Goal: Task Accomplishment & Management: Manage account settings

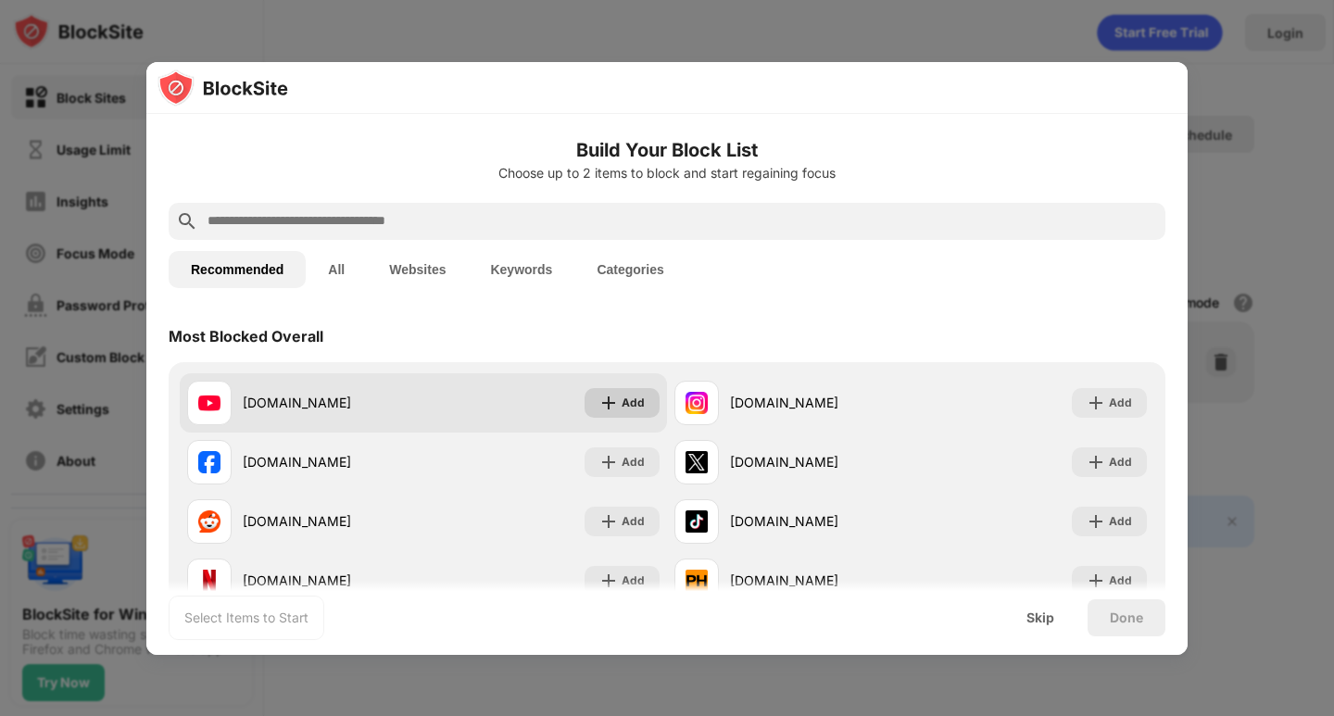
click at [603, 410] on img at bounding box center [609, 403] width 19 height 19
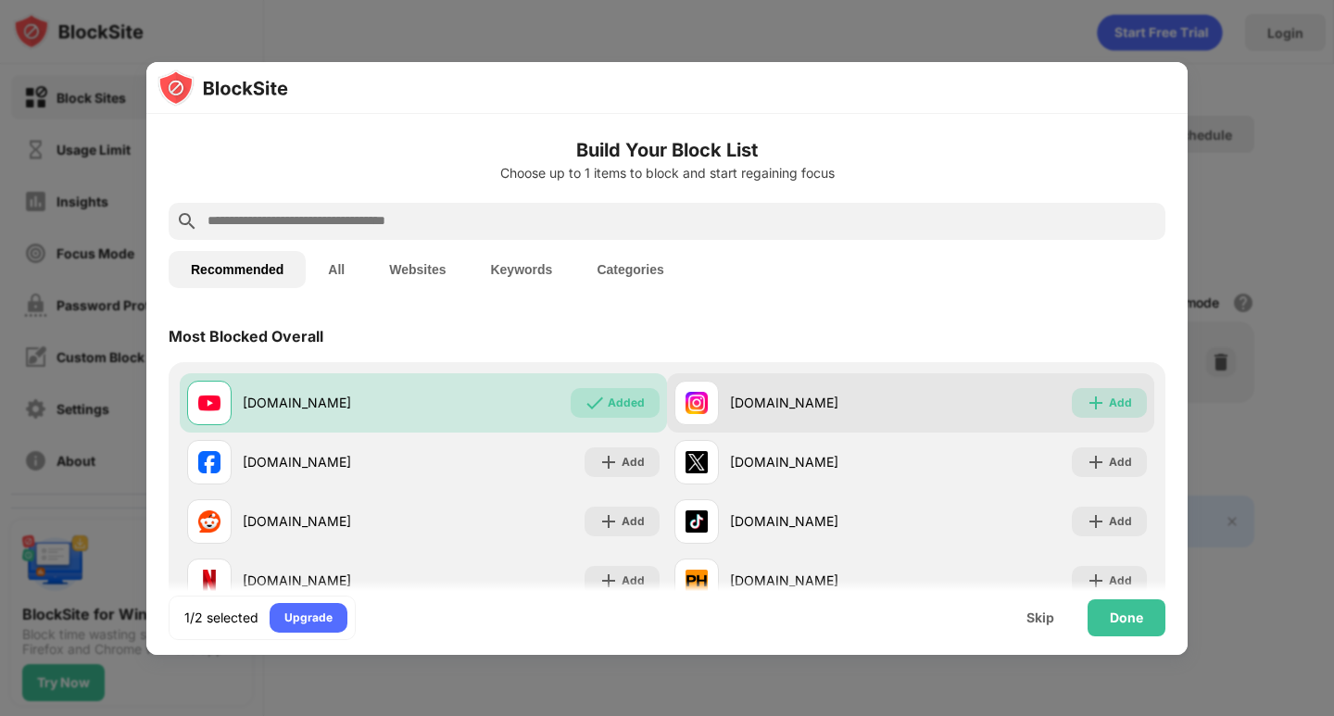
click at [1092, 403] on img at bounding box center [1096, 403] width 19 height 19
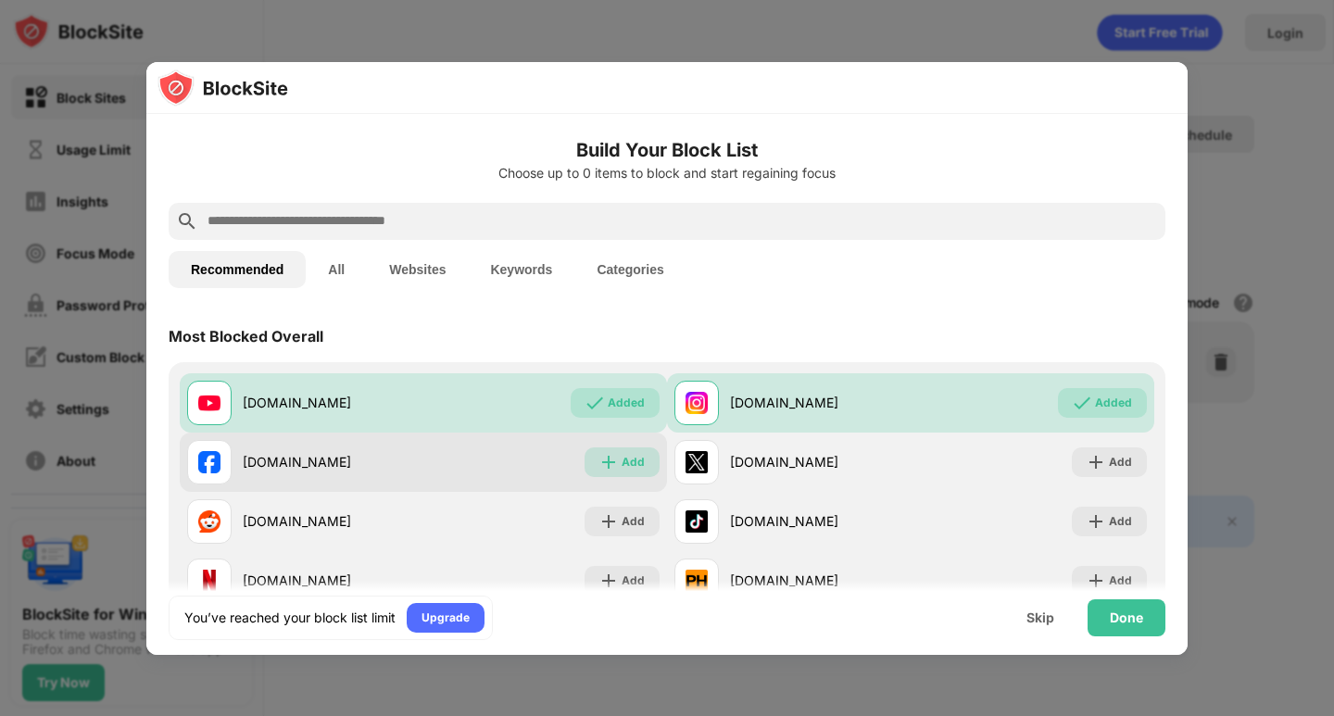
click at [611, 464] on img at bounding box center [609, 462] width 19 height 19
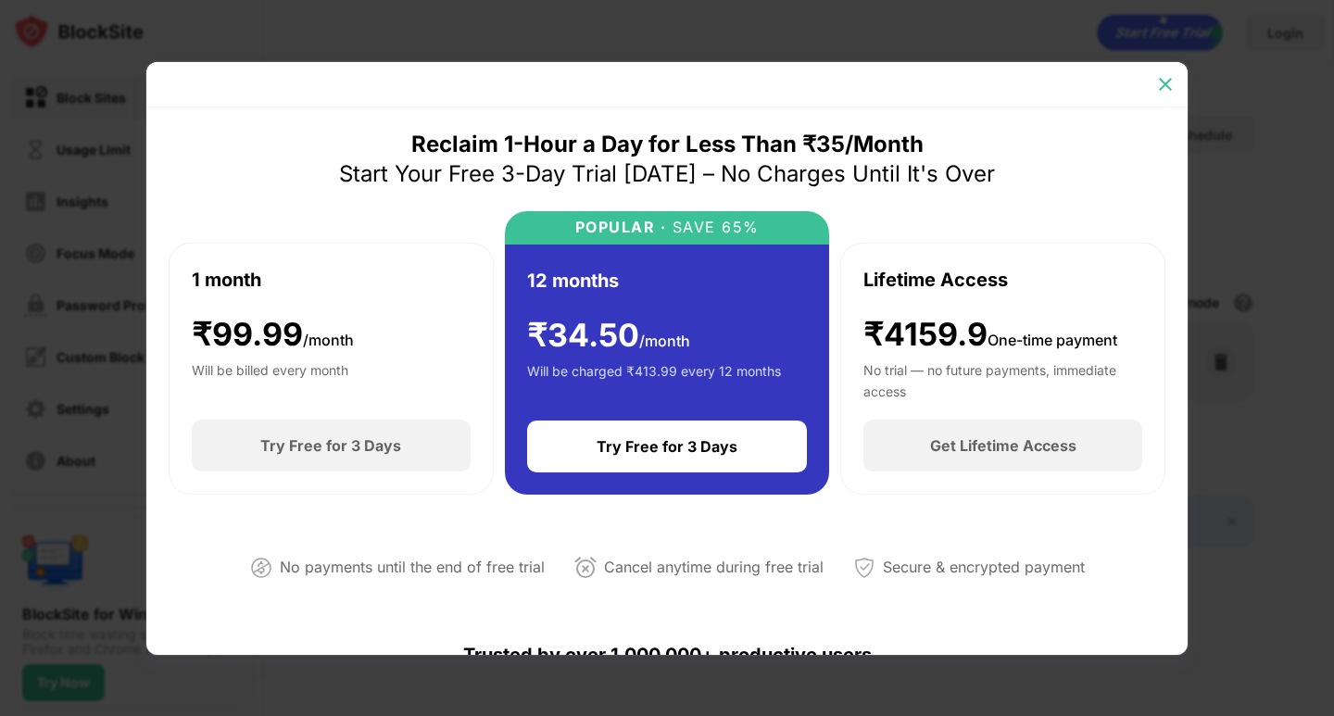
click at [1175, 81] on div at bounding box center [1166, 85] width 30 height 30
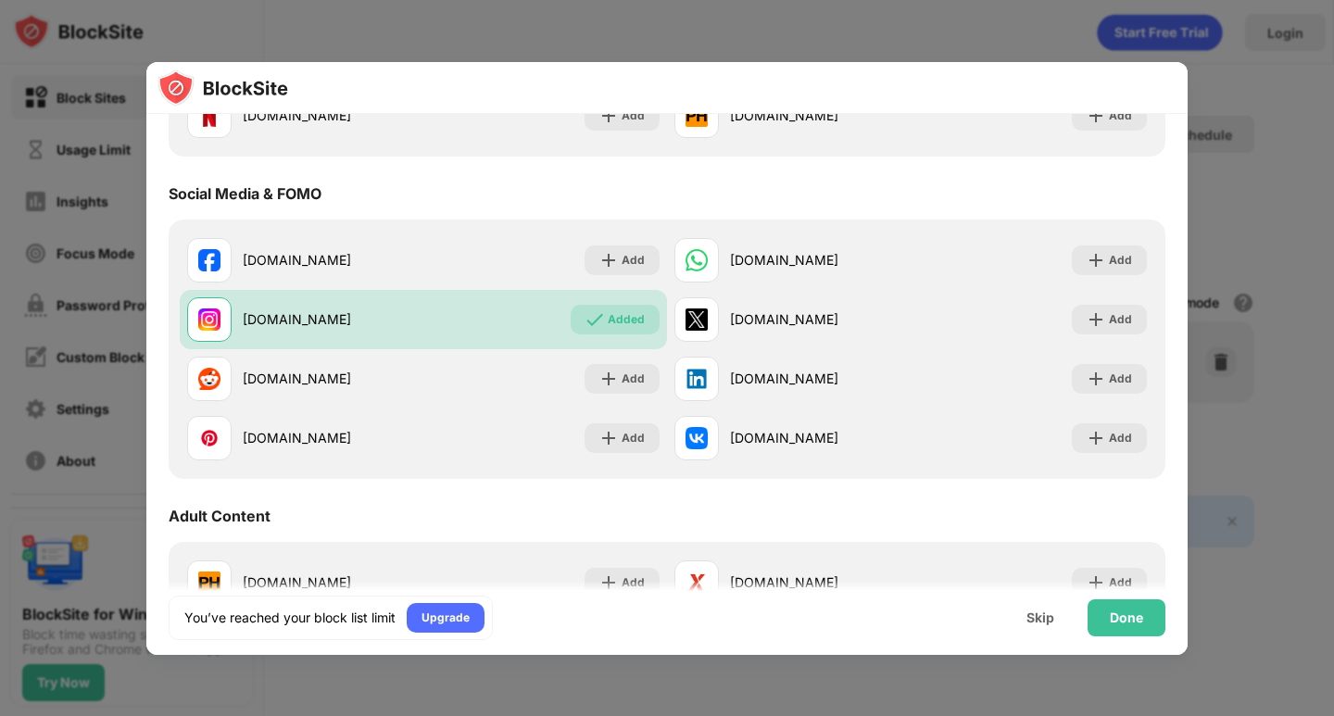
scroll to position [463, 0]
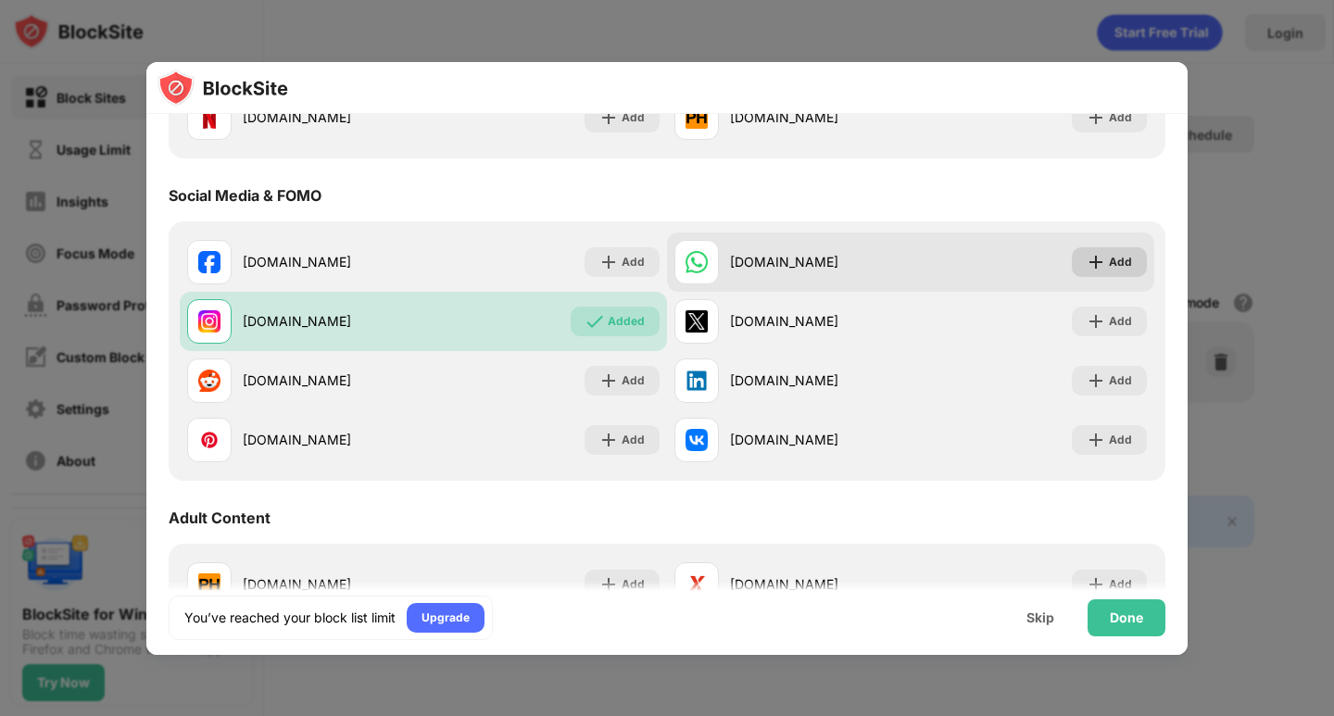
click at [1087, 268] on img at bounding box center [1096, 262] width 19 height 19
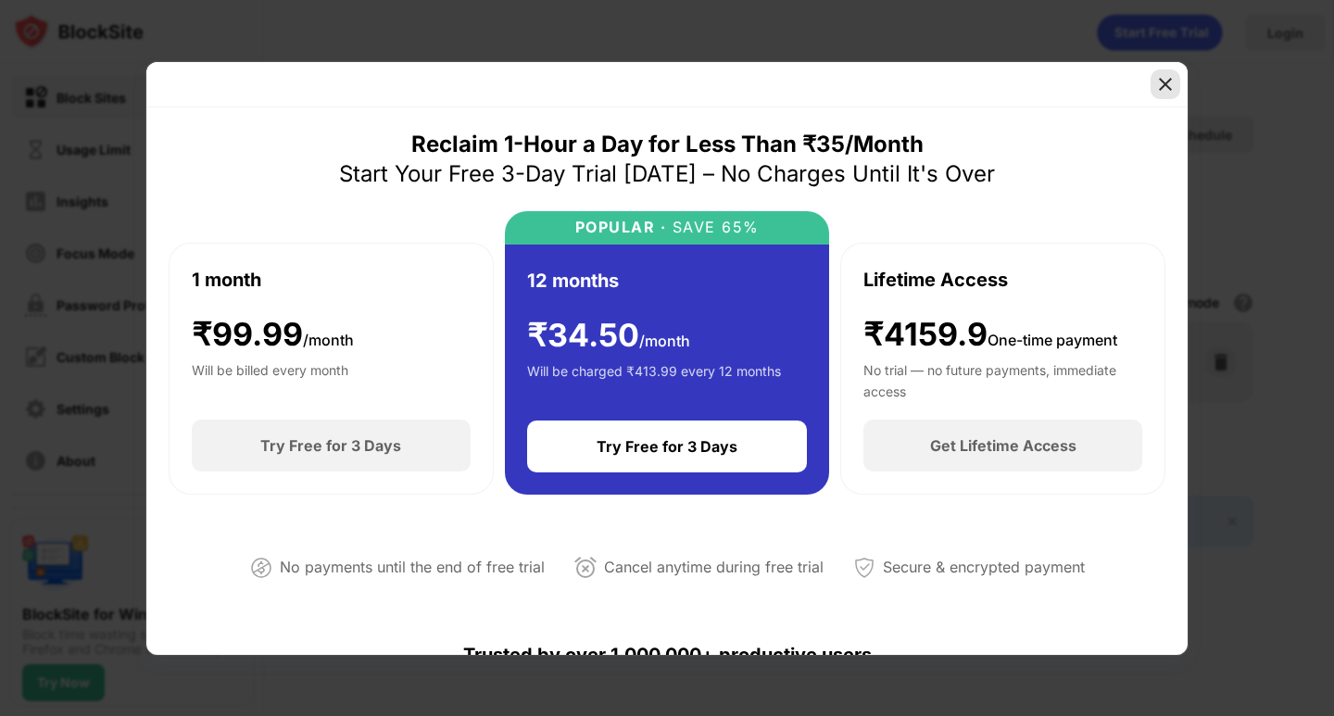
click at [1170, 88] on img at bounding box center [1166, 84] width 19 height 19
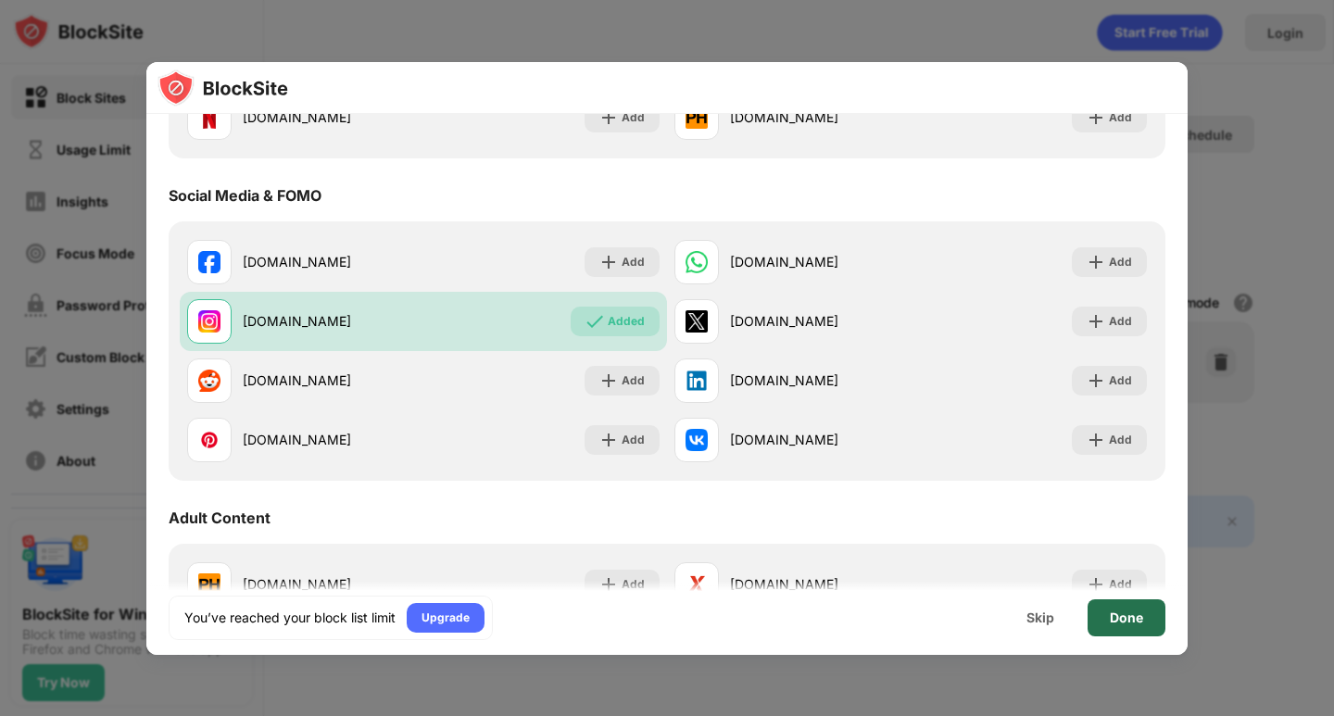
click at [1107, 613] on div "Done" at bounding box center [1127, 618] width 78 height 37
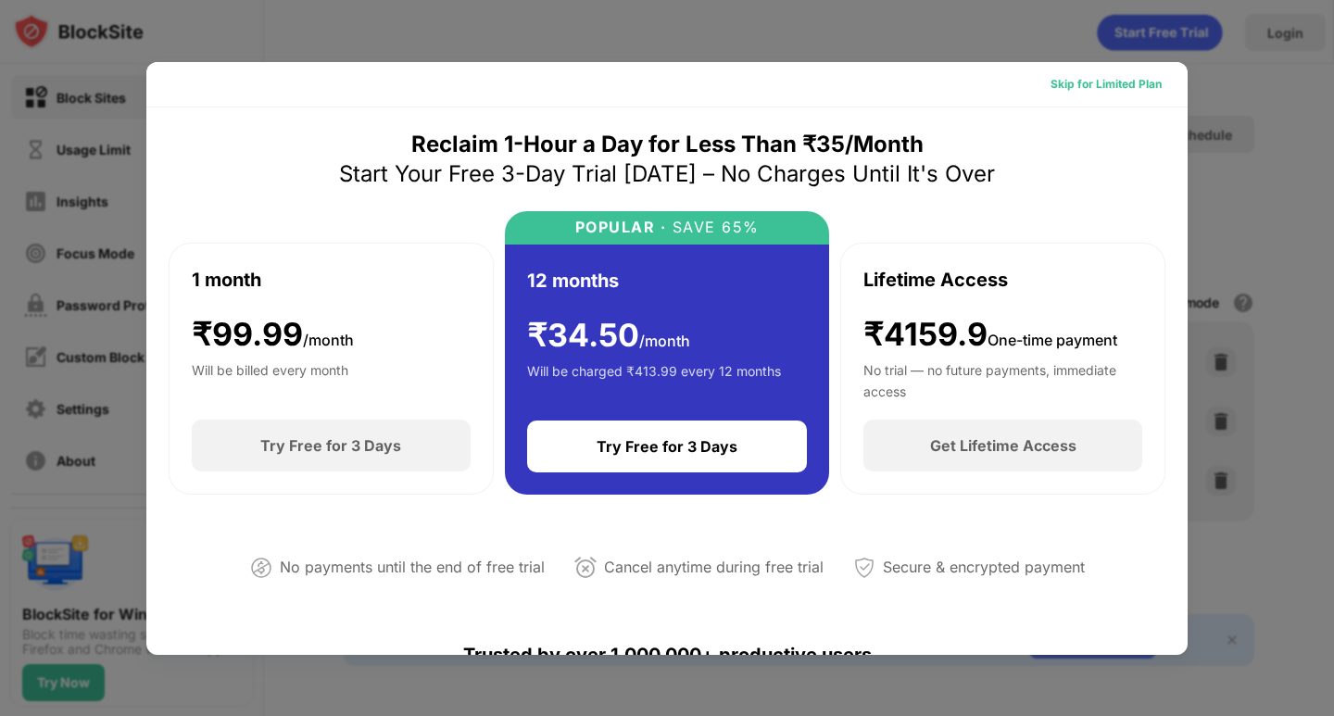
click at [1063, 92] on div "Skip for Limited Plan" at bounding box center [1106, 84] width 111 height 19
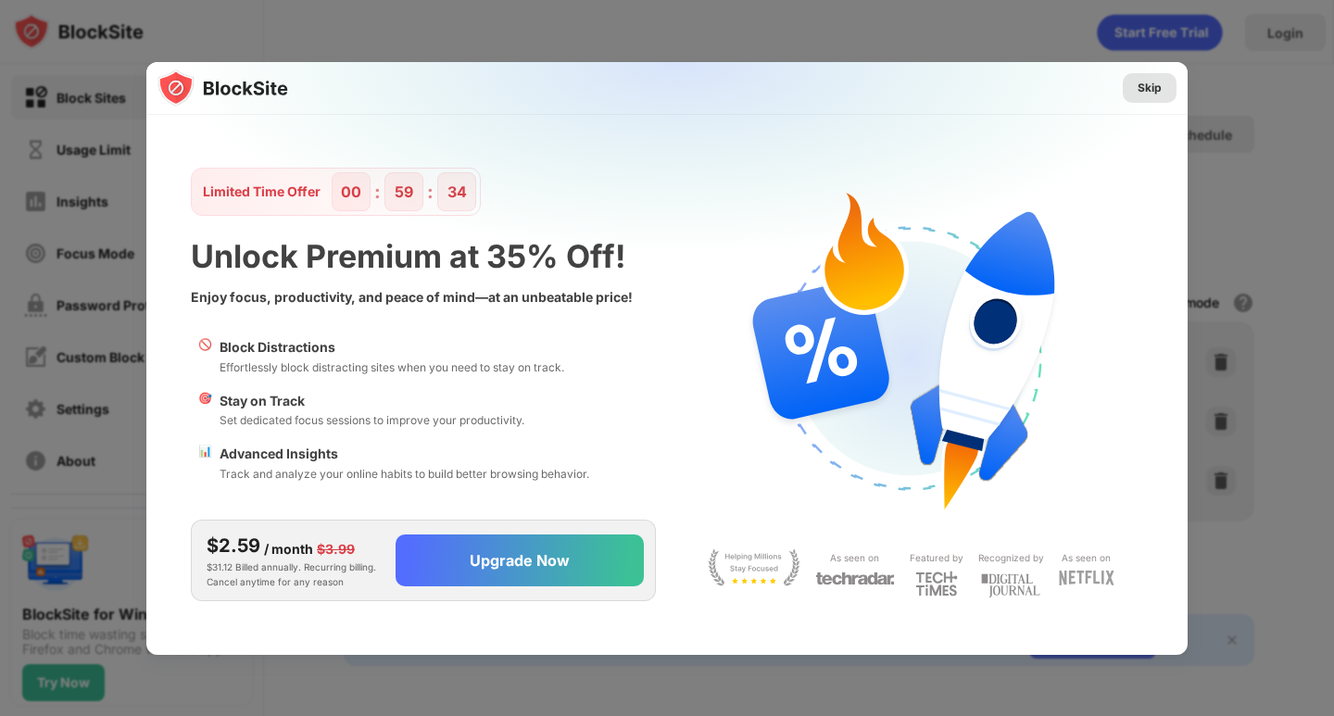
click at [1150, 85] on div "Skip" at bounding box center [1150, 88] width 24 height 19
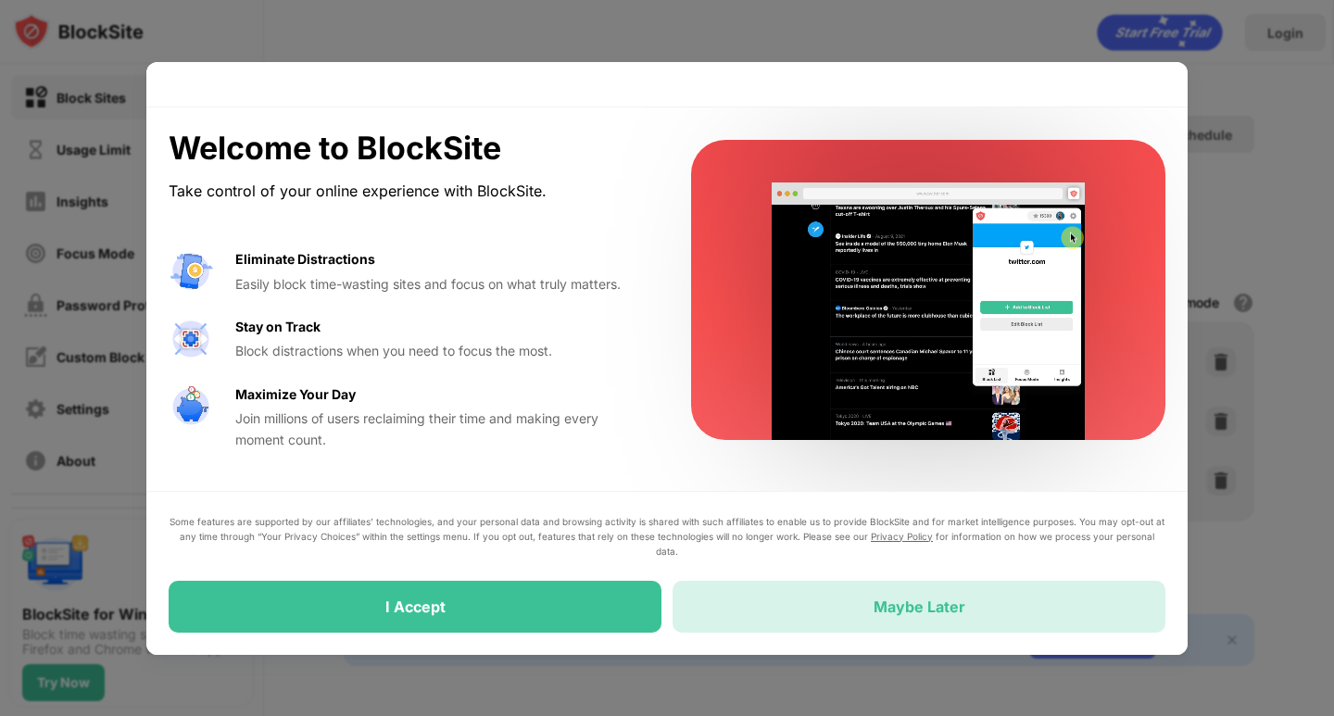
click at [900, 614] on div "Maybe Later" at bounding box center [920, 607] width 92 height 19
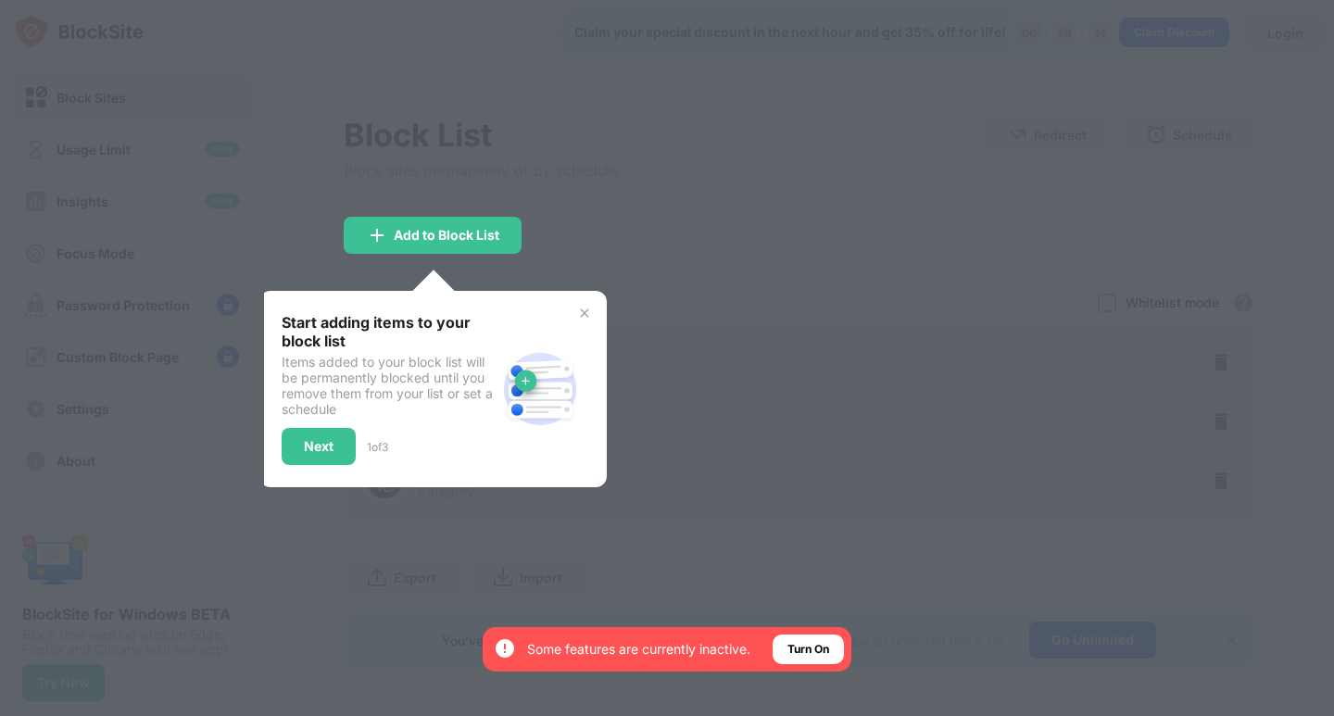
click at [852, 345] on div at bounding box center [667, 358] width 1334 height 716
click at [453, 233] on div "Add to Block List" at bounding box center [447, 235] width 106 height 15
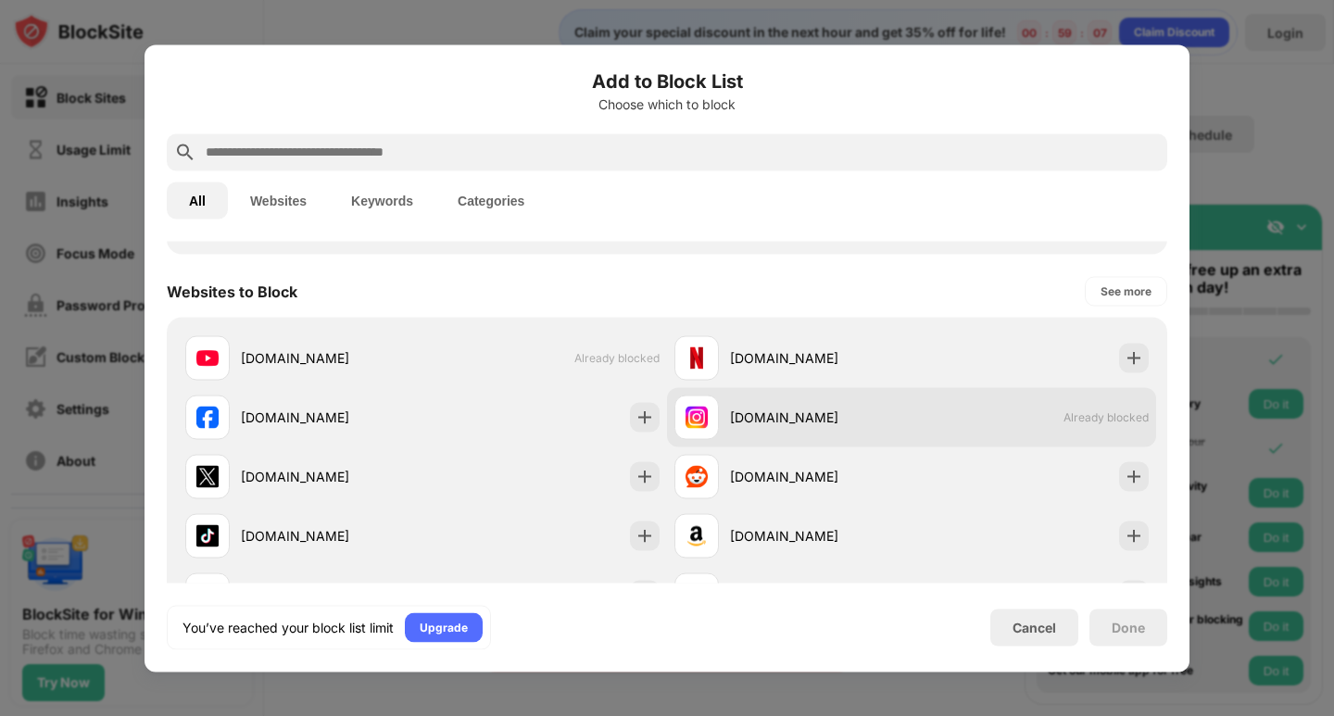
scroll to position [278, 0]
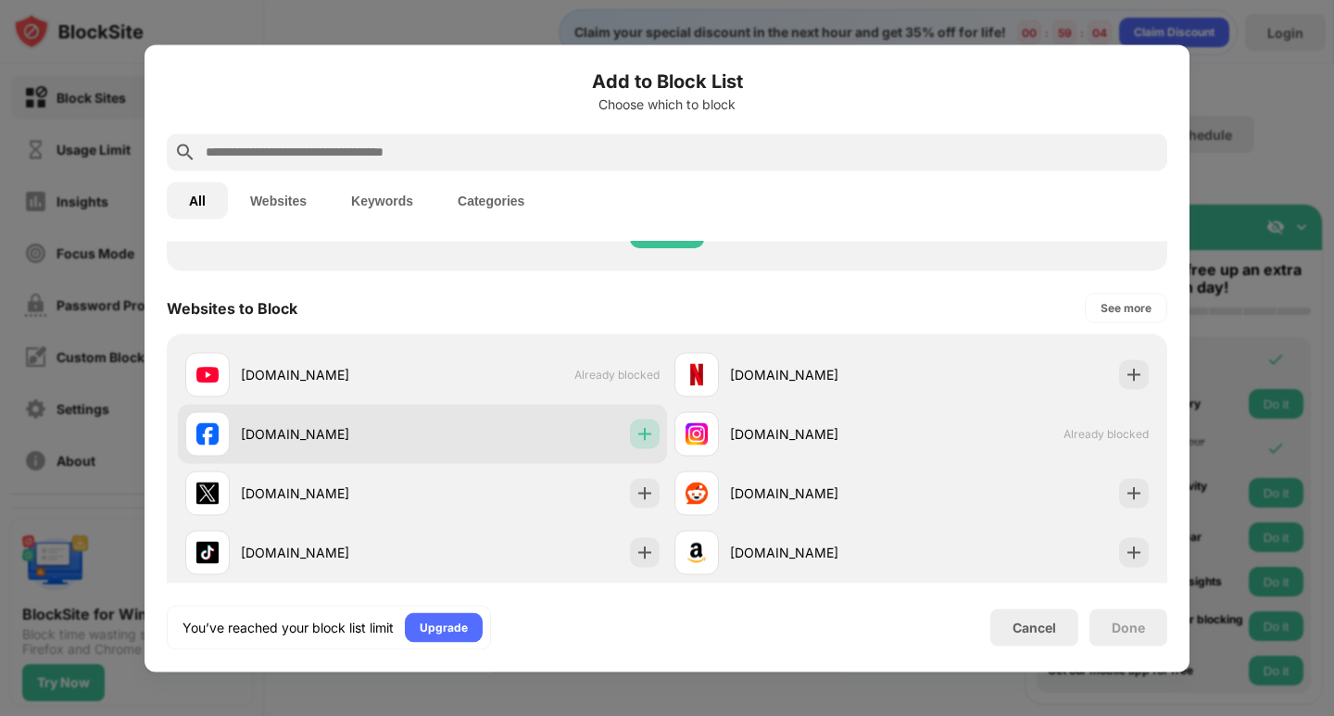
click at [651, 434] on div at bounding box center [645, 434] width 30 height 30
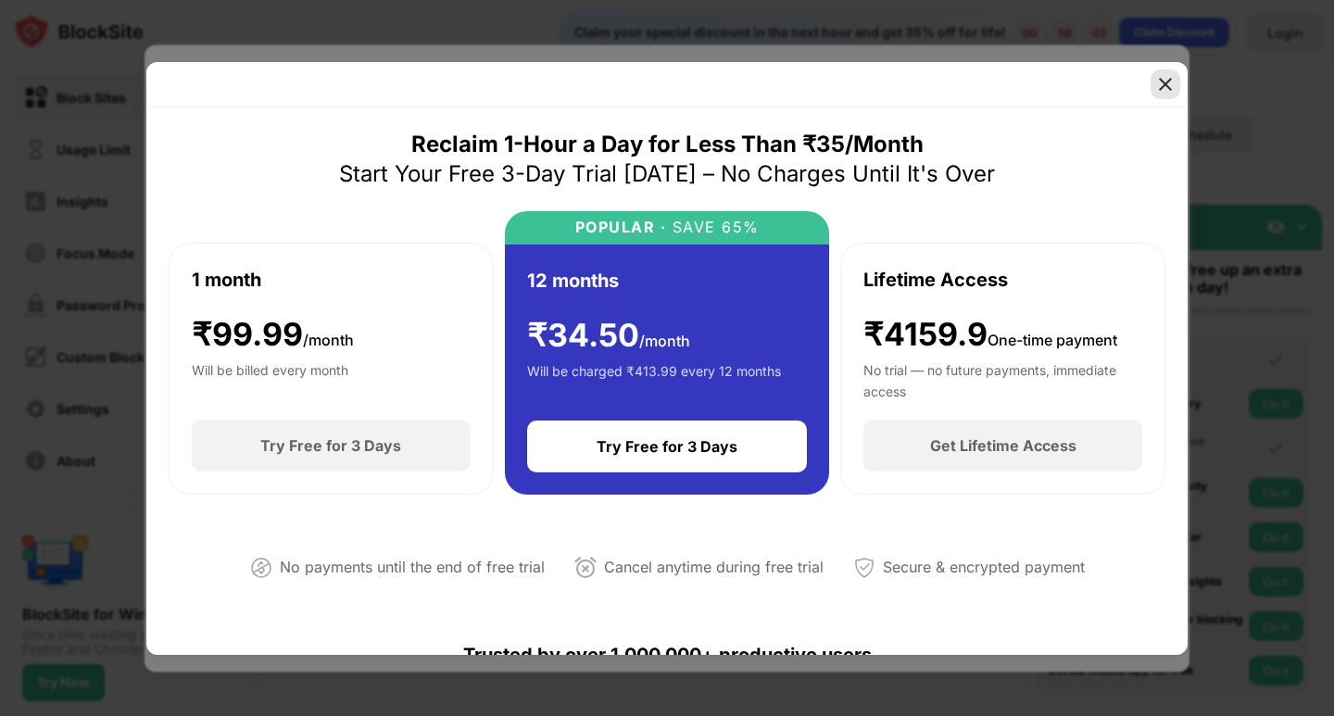
click at [1169, 72] on div at bounding box center [1166, 85] width 30 height 30
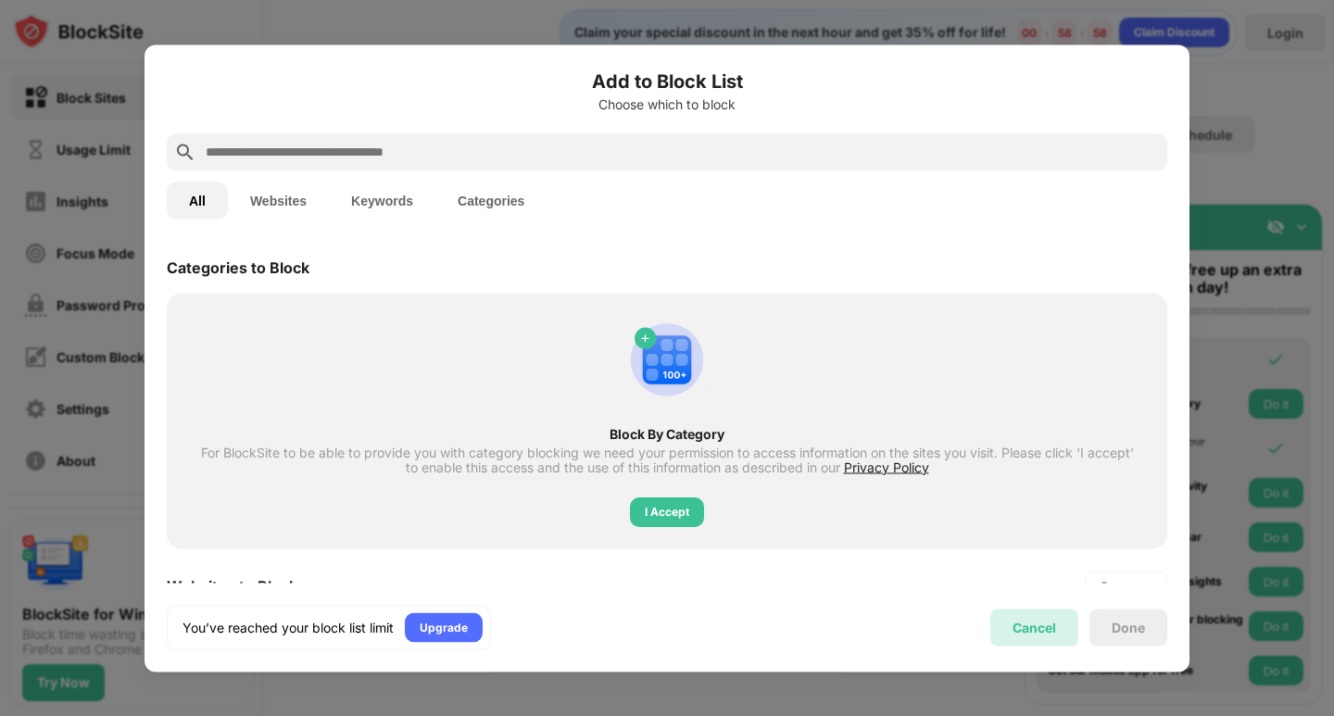
click at [1008, 639] on div "Cancel" at bounding box center [1035, 627] width 88 height 37
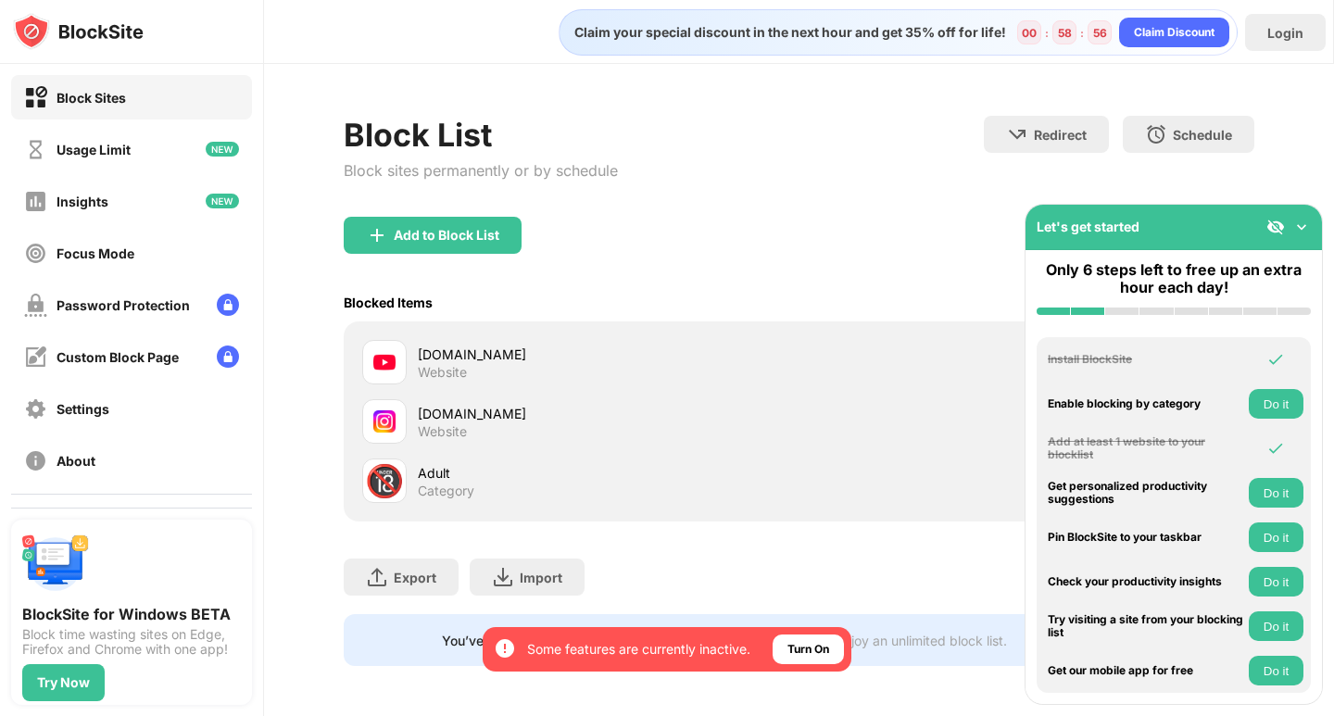
click at [1111, 307] on div "Only 6 steps left to free up an extra hour each day!" at bounding box center [1174, 288] width 297 height 76
click at [1282, 397] on button "Do it" at bounding box center [1276, 404] width 55 height 30
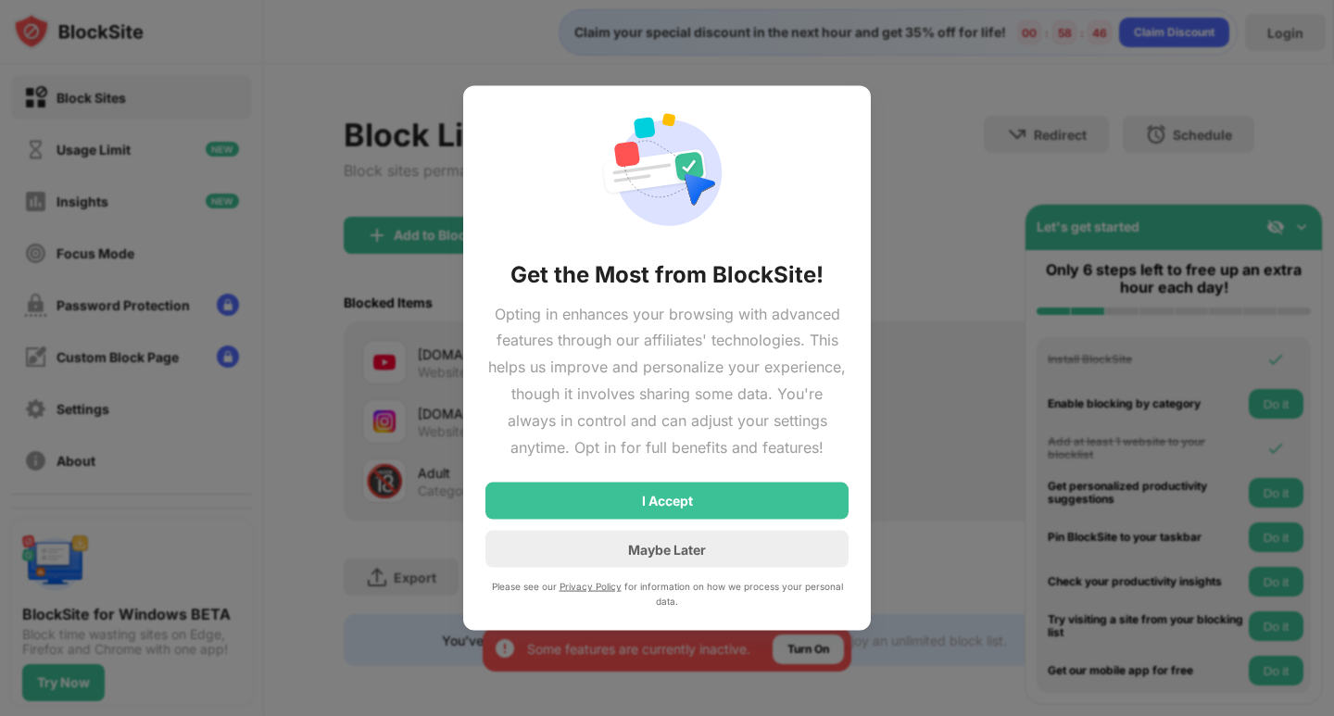
click at [737, 479] on div "Get the Most from BlockSite! Opting in enhances your browsing with advanced fea…" at bounding box center [667, 358] width 363 height 501
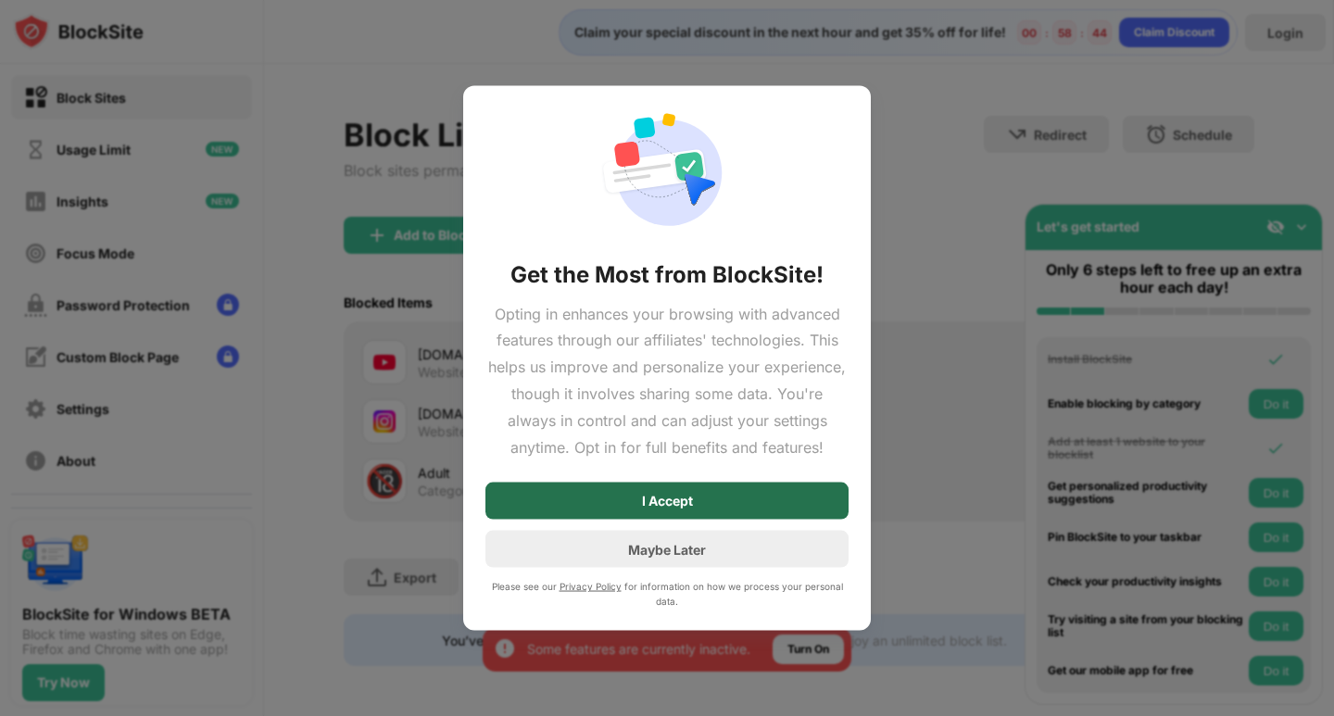
click at [749, 507] on div "I Accept" at bounding box center [667, 501] width 363 height 37
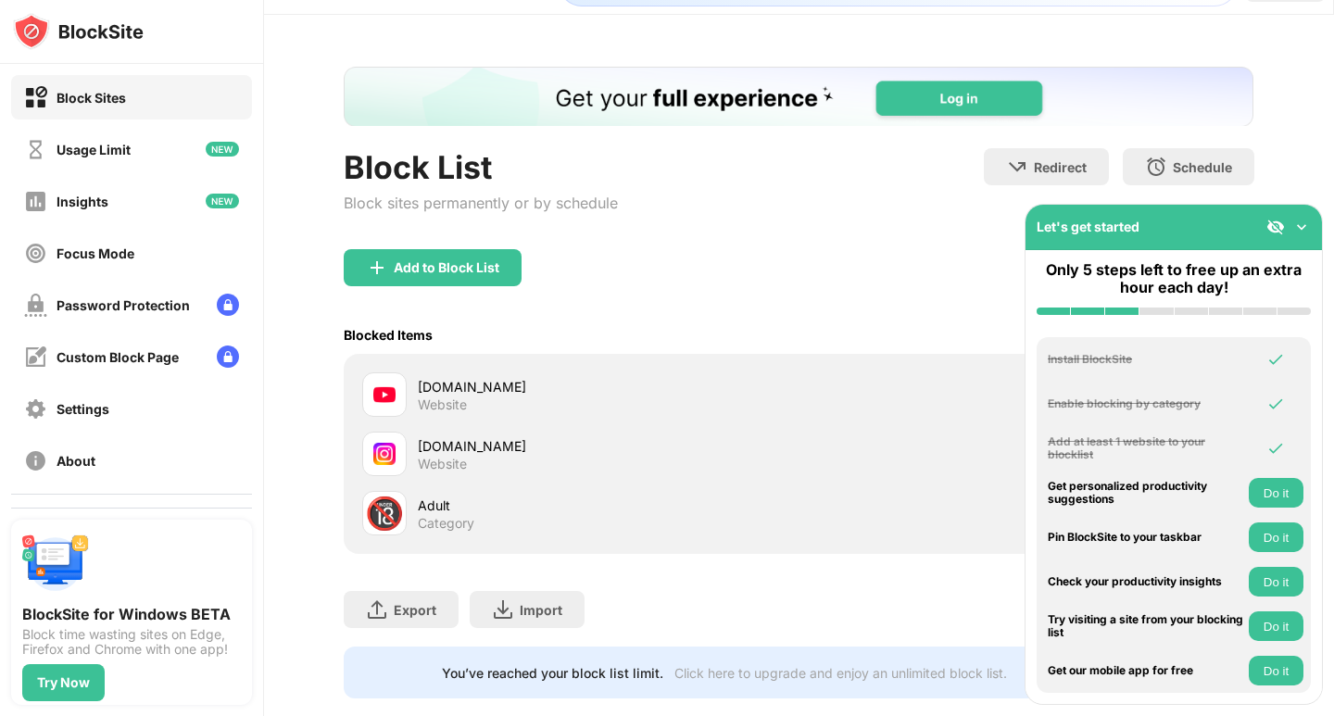
scroll to position [97, 0]
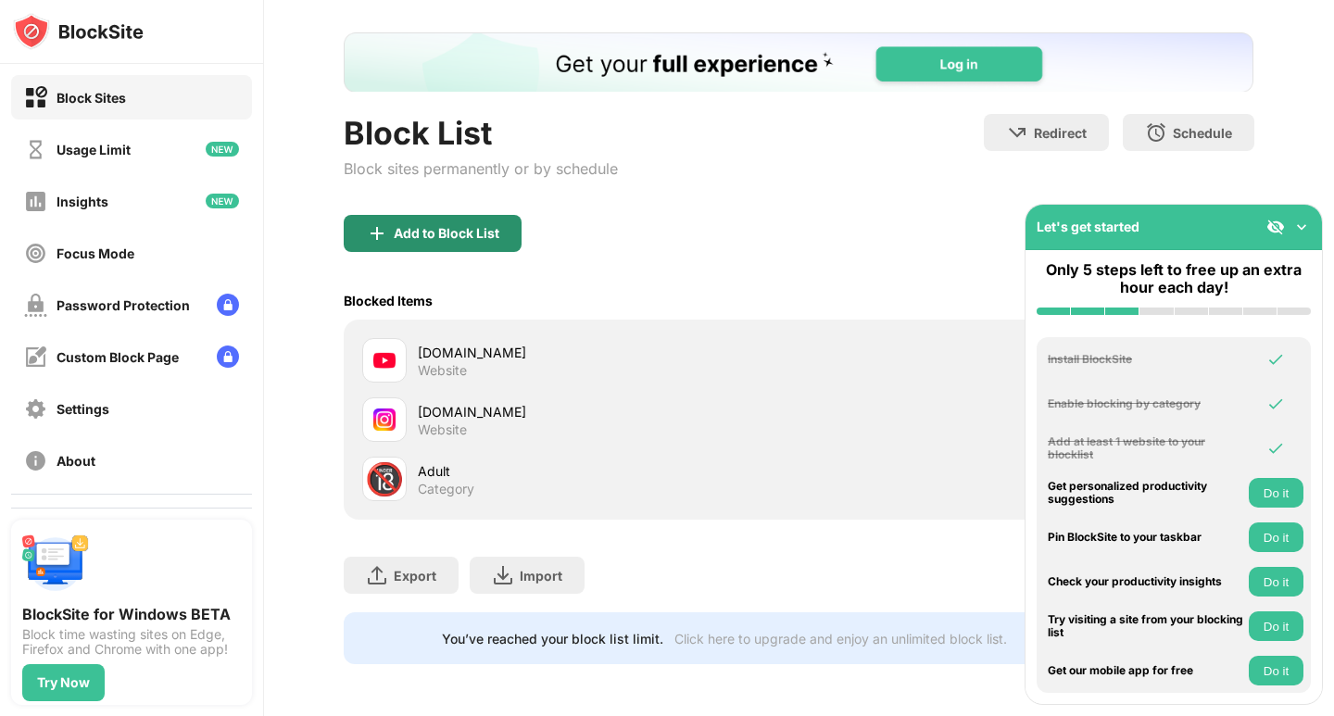
click at [459, 228] on div "Add to Block List" at bounding box center [433, 233] width 178 height 37
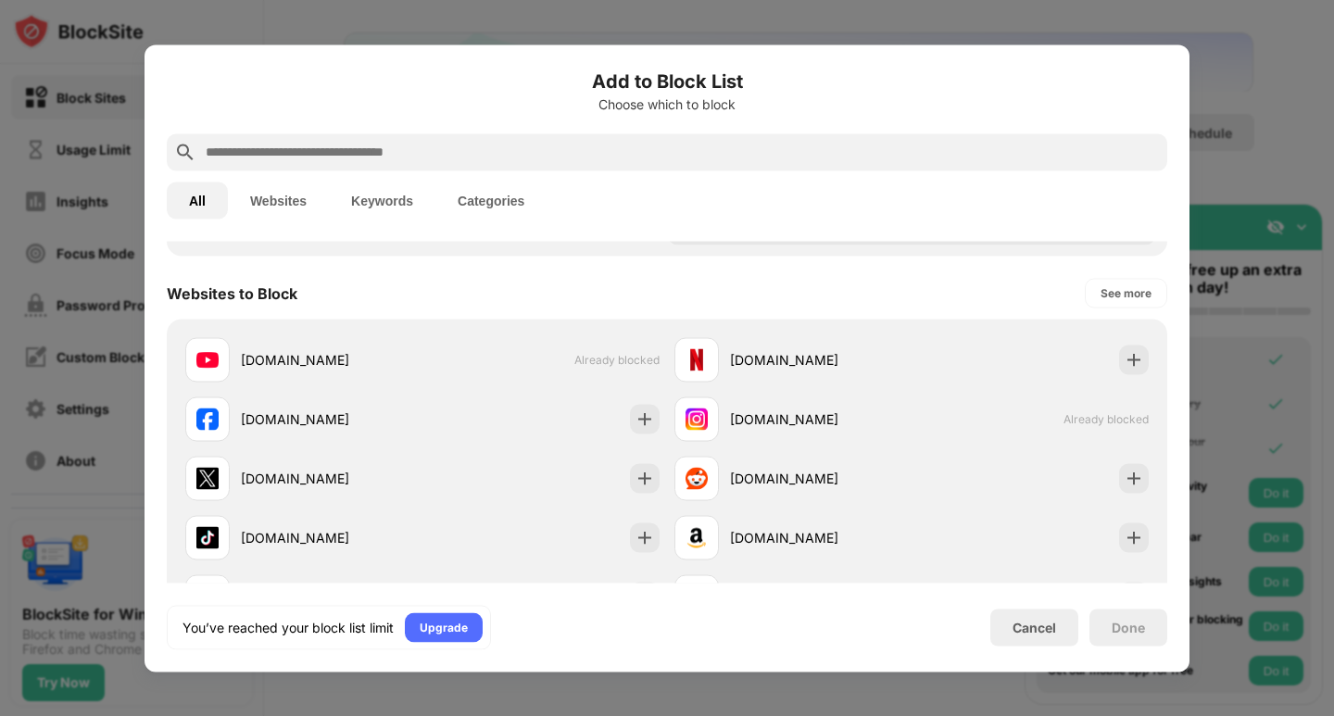
scroll to position [278, 0]
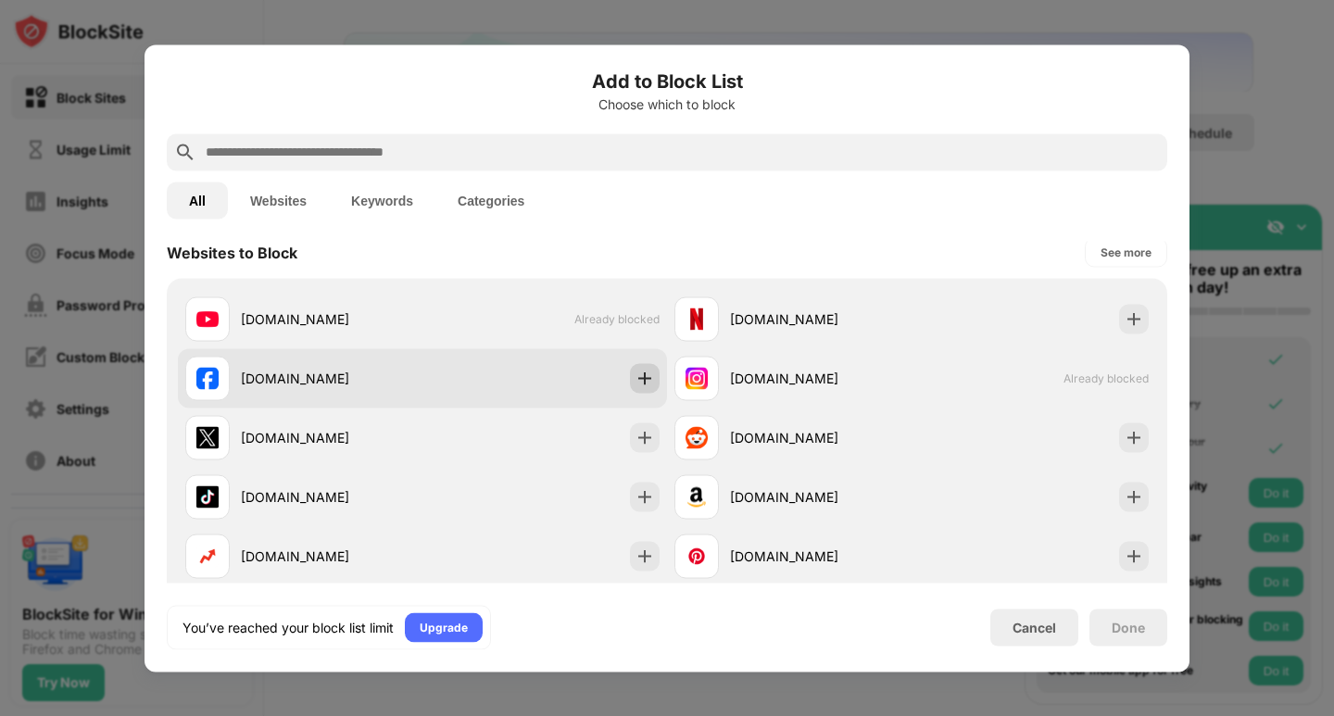
click at [642, 380] on img at bounding box center [645, 378] width 19 height 19
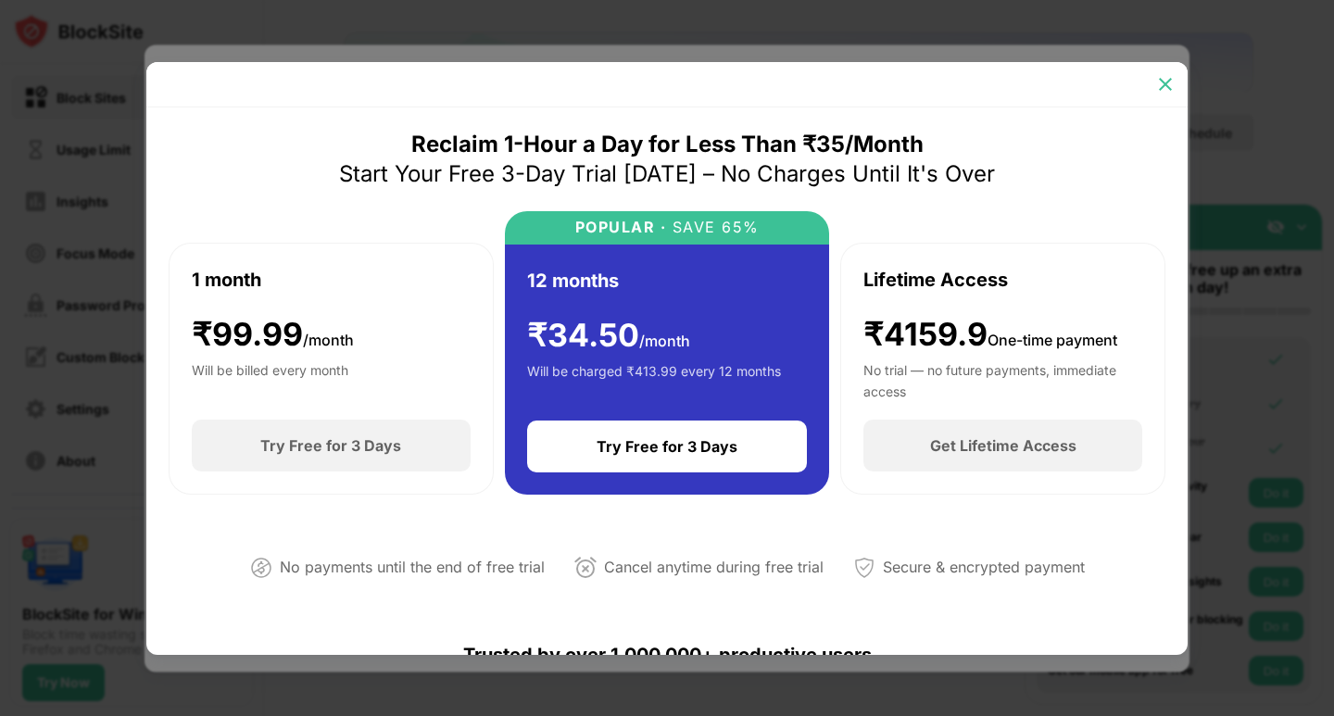
click at [1171, 87] on img at bounding box center [1166, 84] width 19 height 19
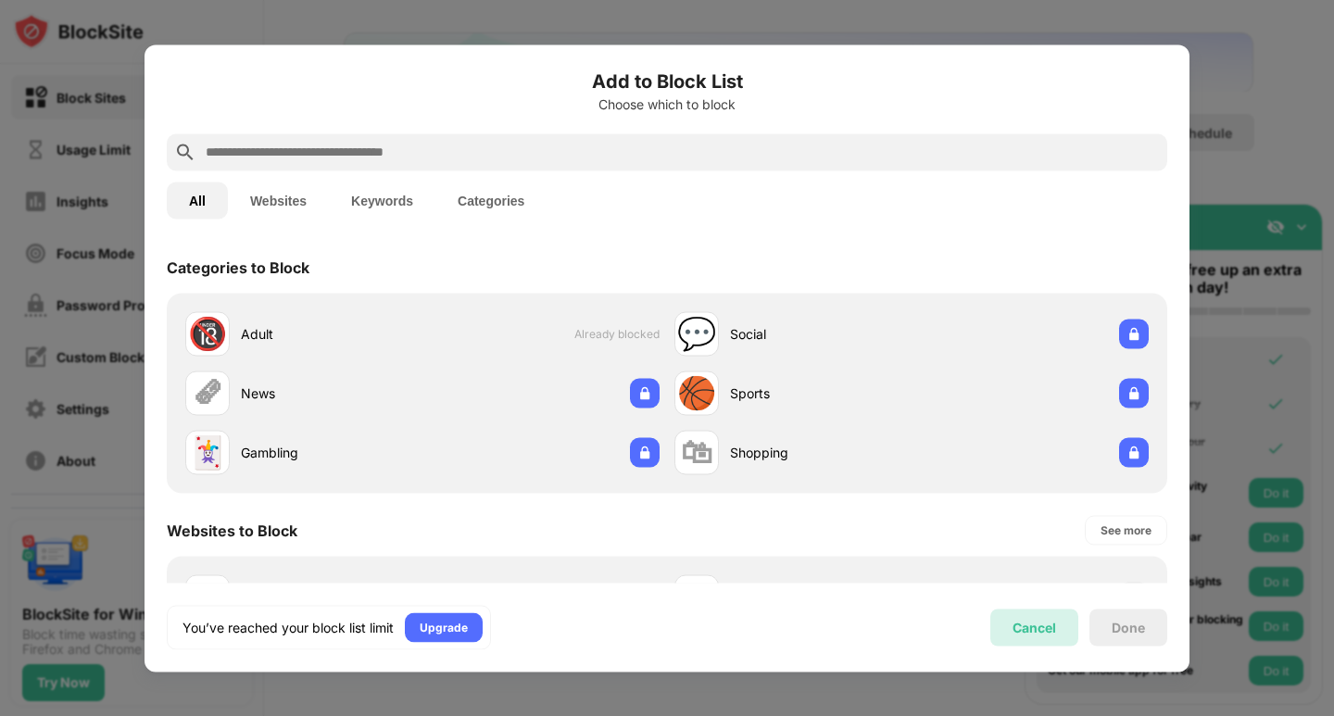
click at [1027, 623] on div "Cancel" at bounding box center [1035, 628] width 44 height 16
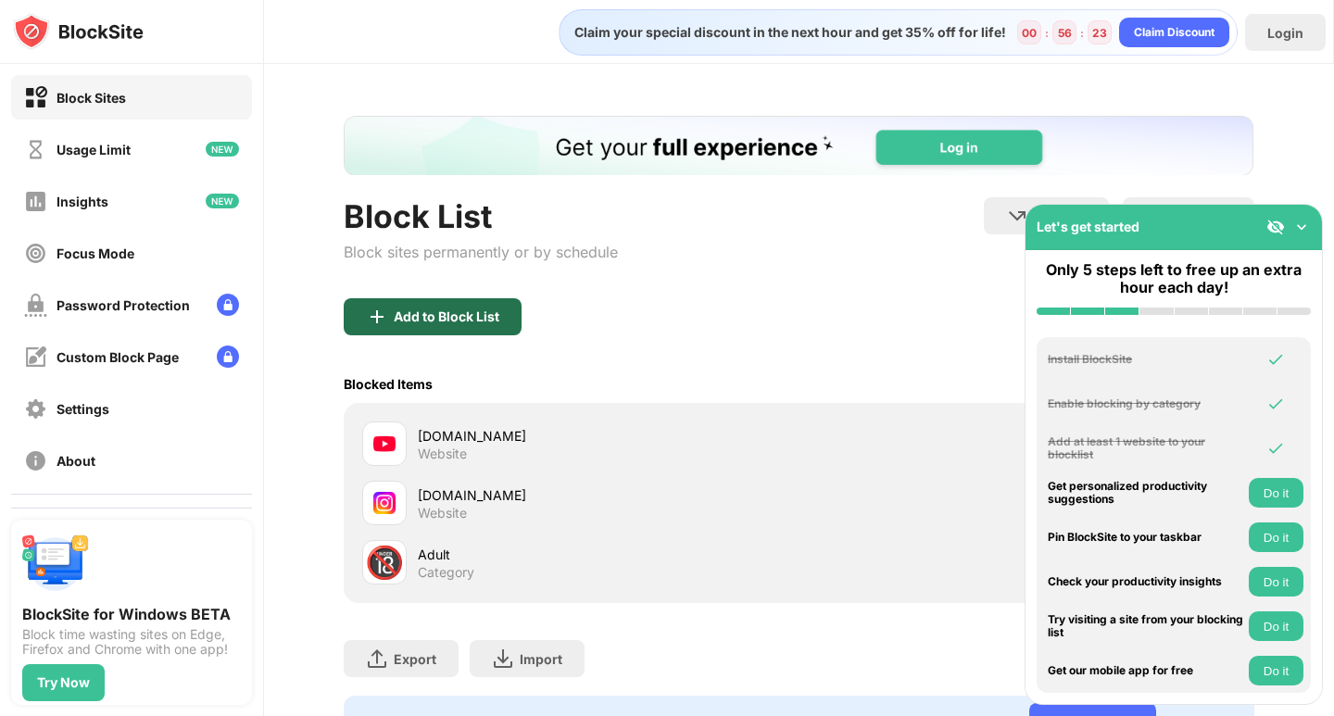
click at [430, 312] on div "Add to Block List" at bounding box center [447, 317] width 106 height 15
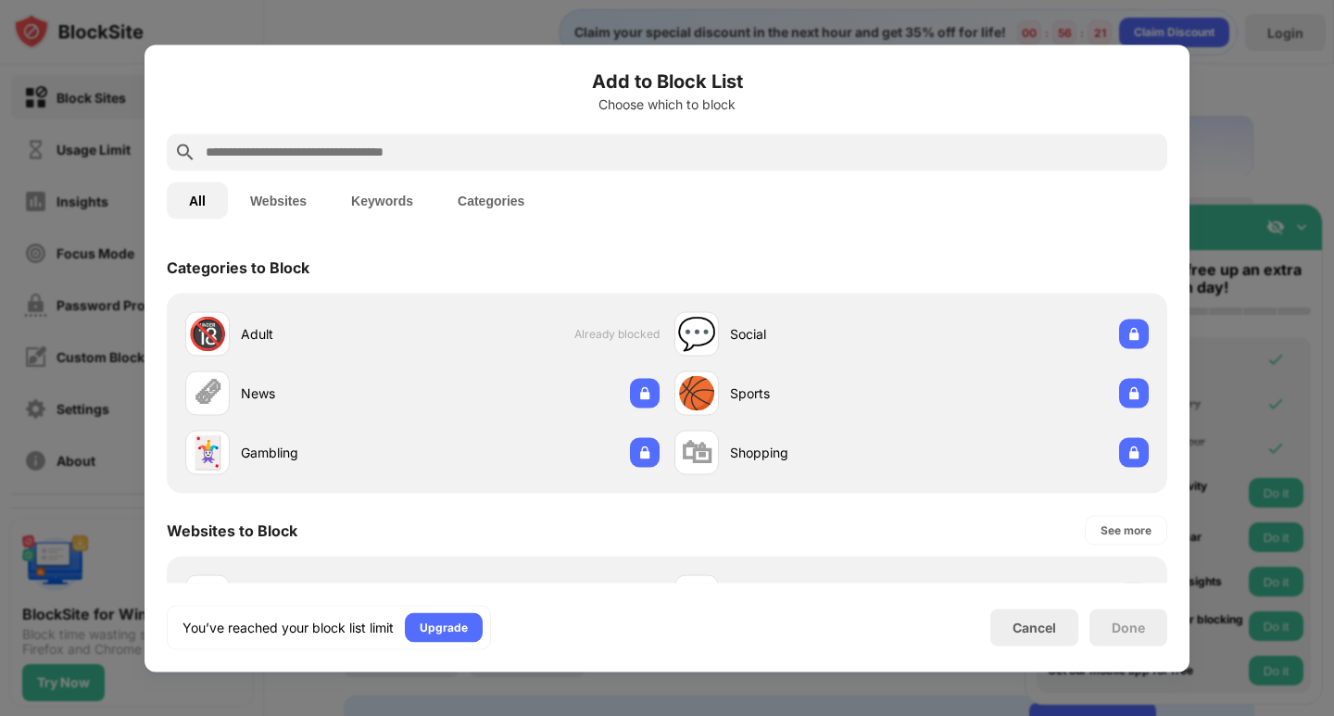
click at [306, 139] on div at bounding box center [667, 151] width 1001 height 37
click at [294, 146] on input "text" at bounding box center [682, 152] width 956 height 22
click at [309, 149] on input "text" at bounding box center [682, 152] width 956 height 22
paste input "**********"
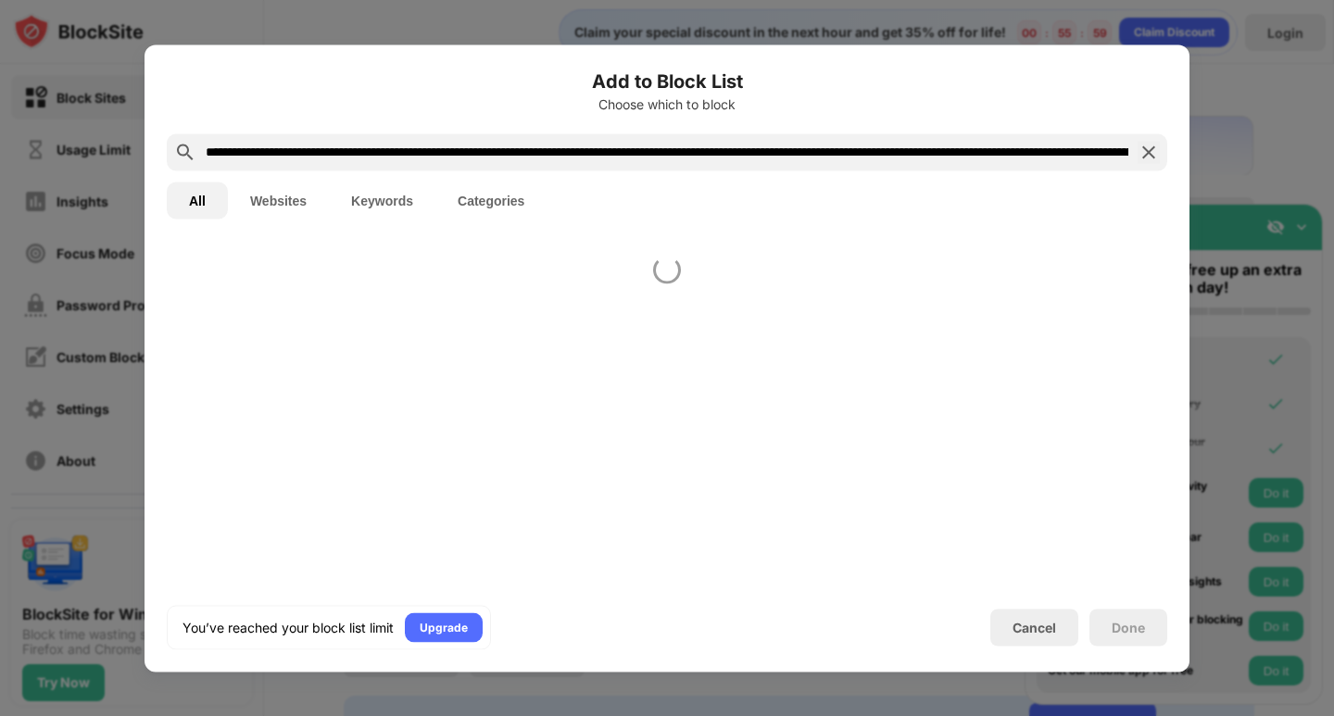
scroll to position [0, 1263]
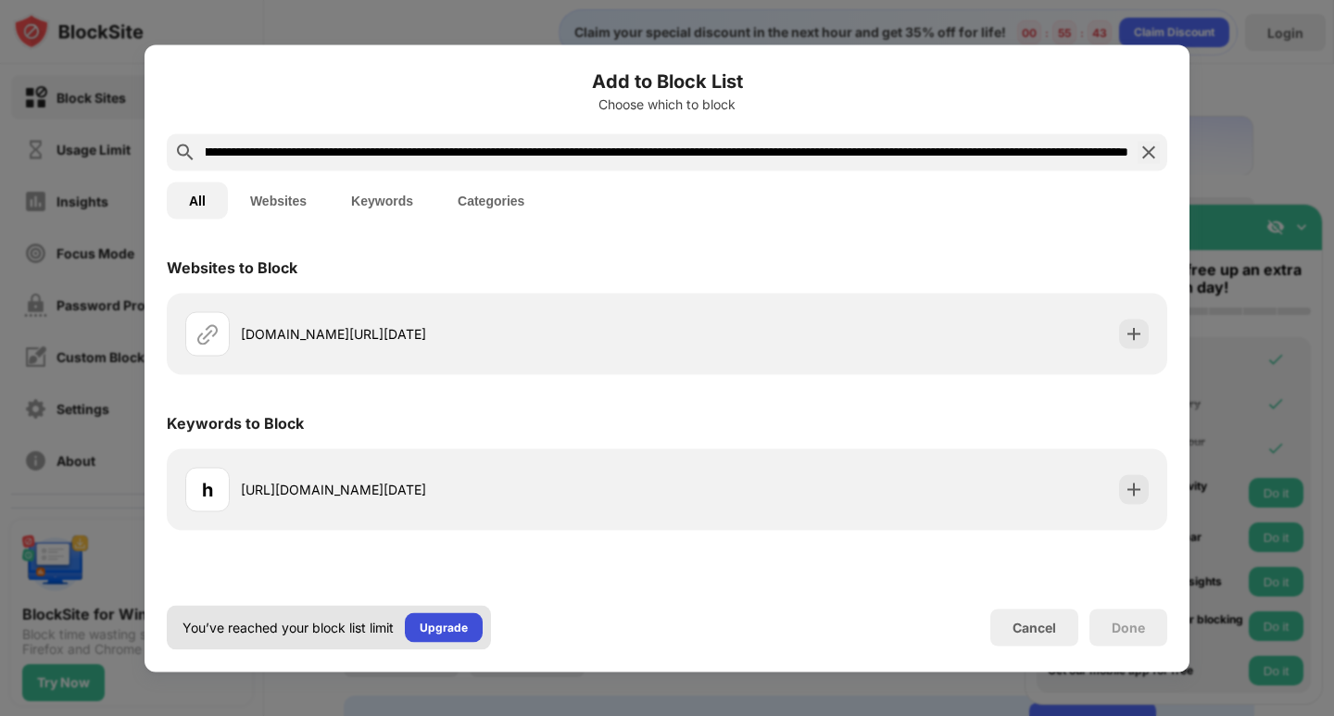
type input "**********"
click at [443, 632] on div "Upgrade" at bounding box center [444, 627] width 48 height 19
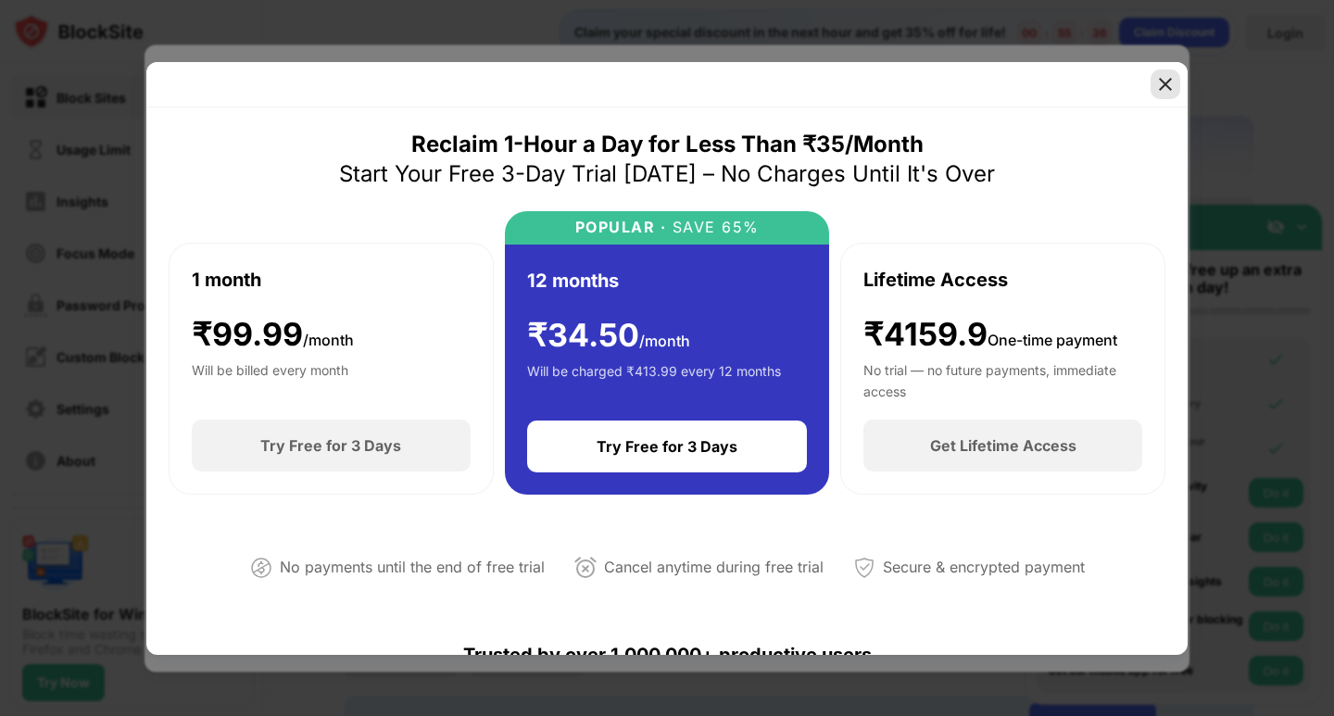
click at [1179, 85] on div at bounding box center [1166, 85] width 30 height 30
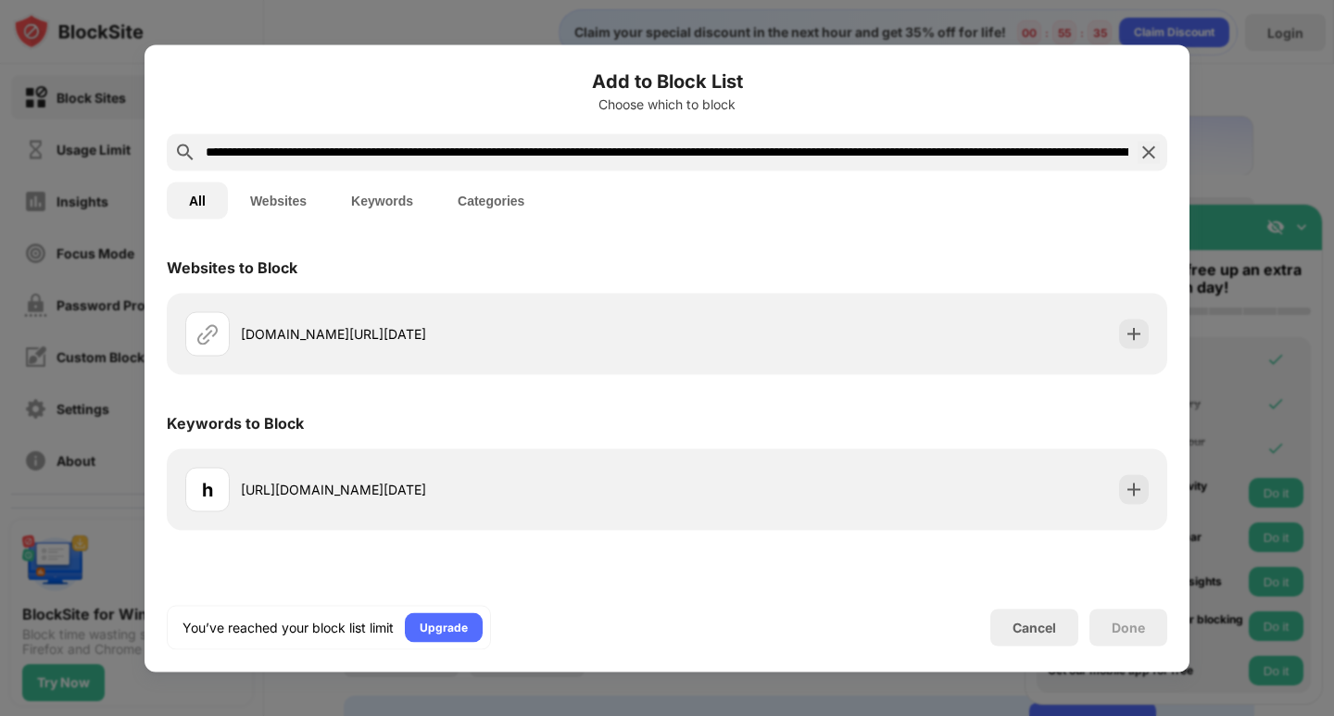
click at [1128, 626] on div "Done" at bounding box center [1128, 627] width 33 height 15
click at [290, 198] on button "Websites" at bounding box center [278, 200] width 101 height 37
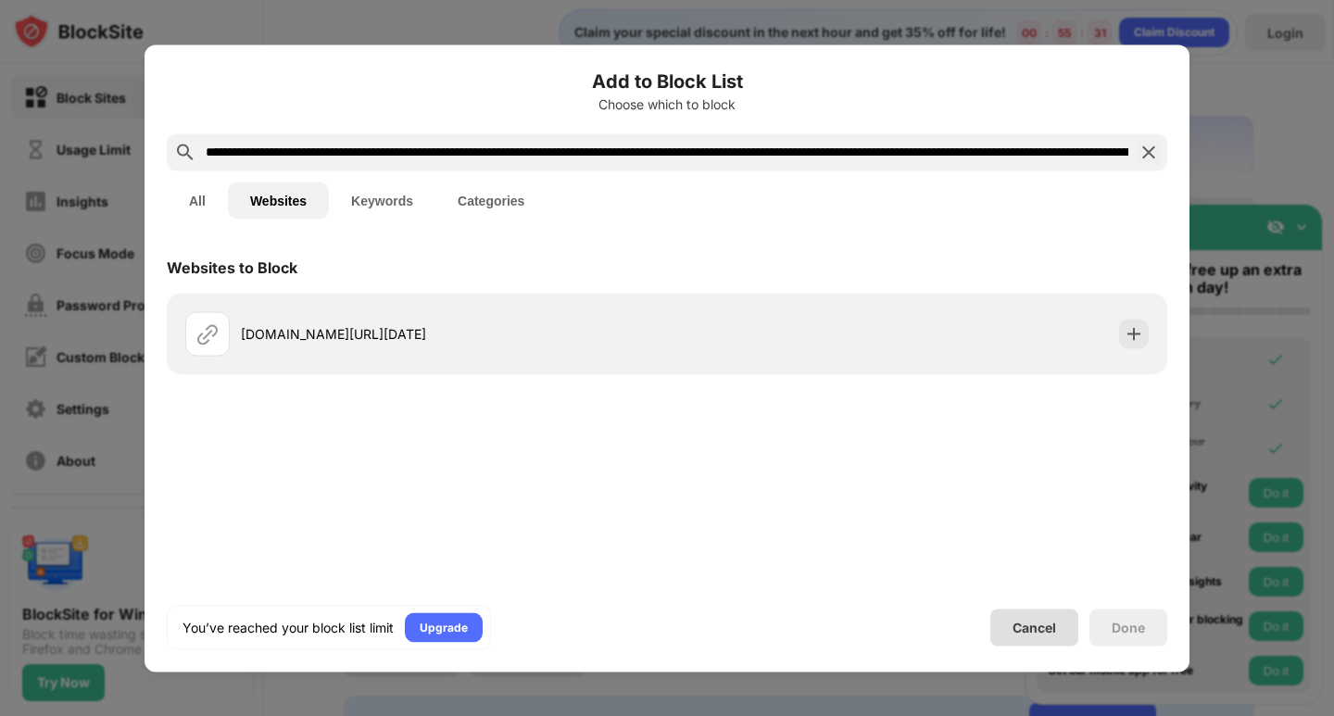
click at [1038, 636] on div "Cancel" at bounding box center [1035, 627] width 88 height 37
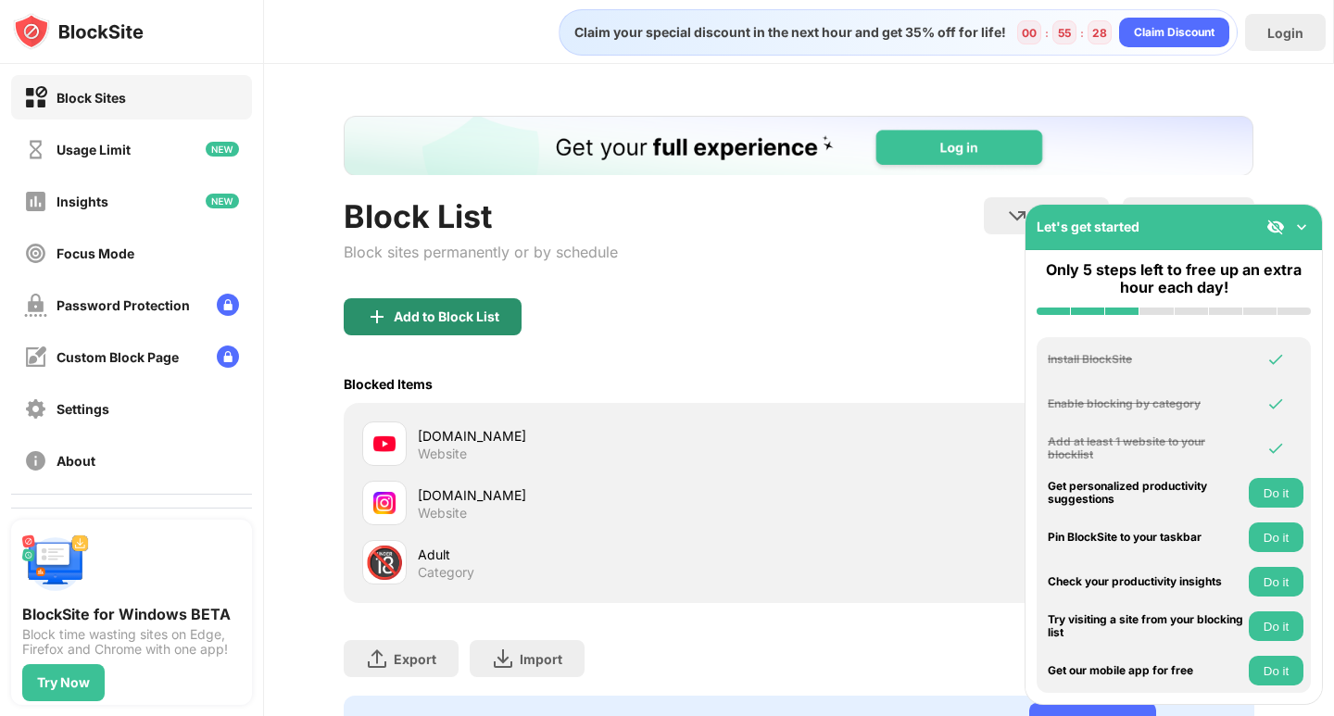
click at [434, 318] on div "Add to Block List" at bounding box center [447, 317] width 106 height 15
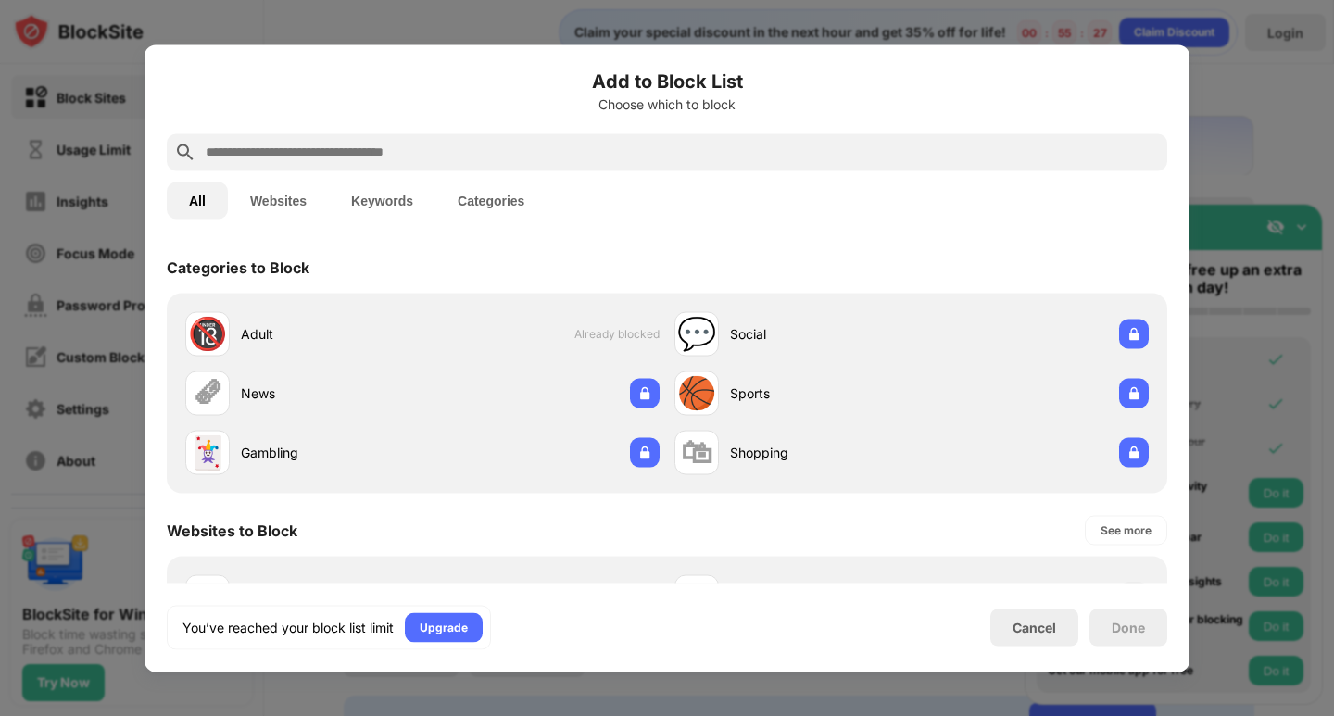
click at [382, 158] on input "text" at bounding box center [682, 152] width 956 height 22
paste input "**********"
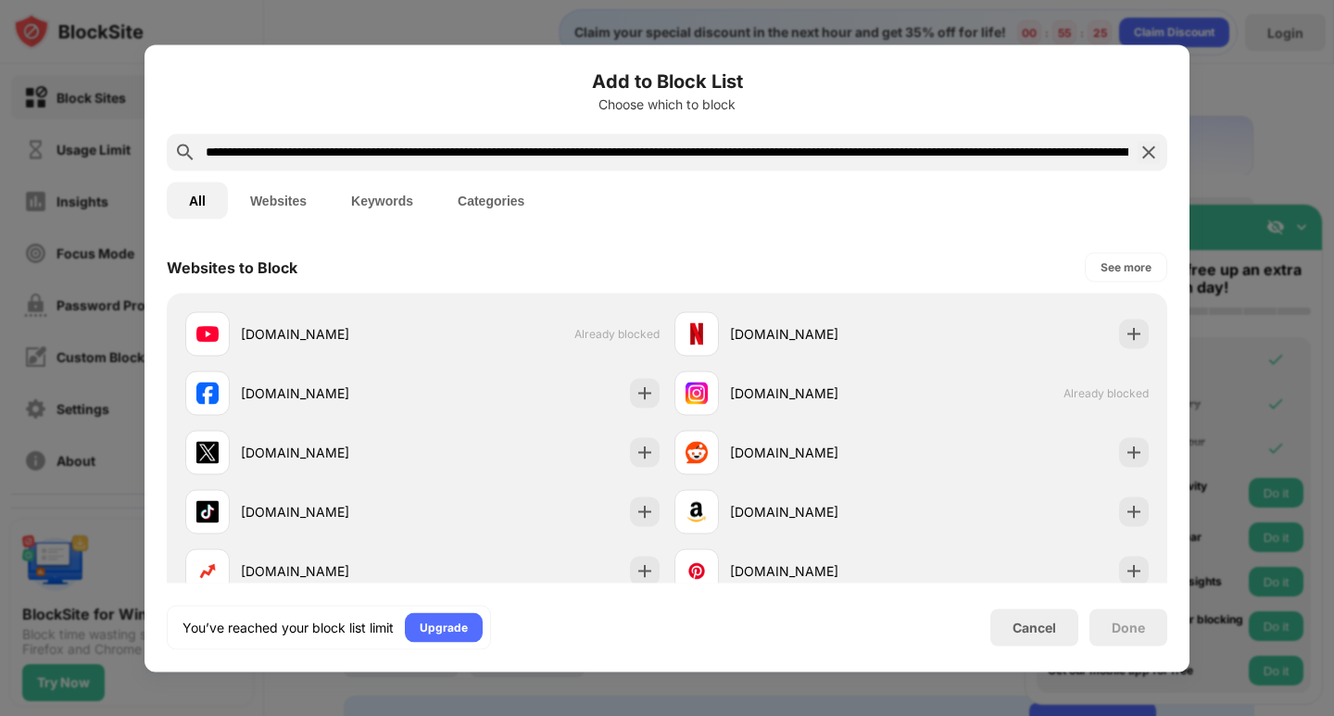
scroll to position [0, 1264]
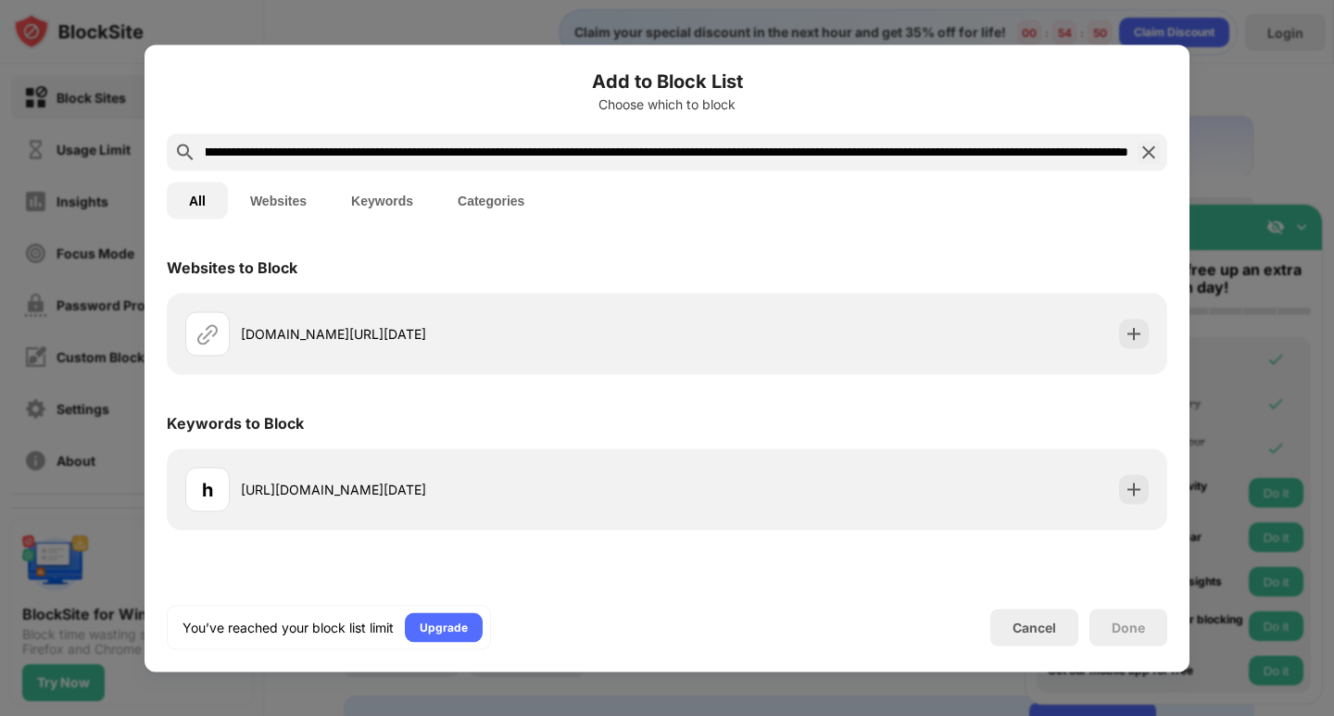
type input "**********"
click at [299, 200] on button "Websites" at bounding box center [278, 200] width 101 height 37
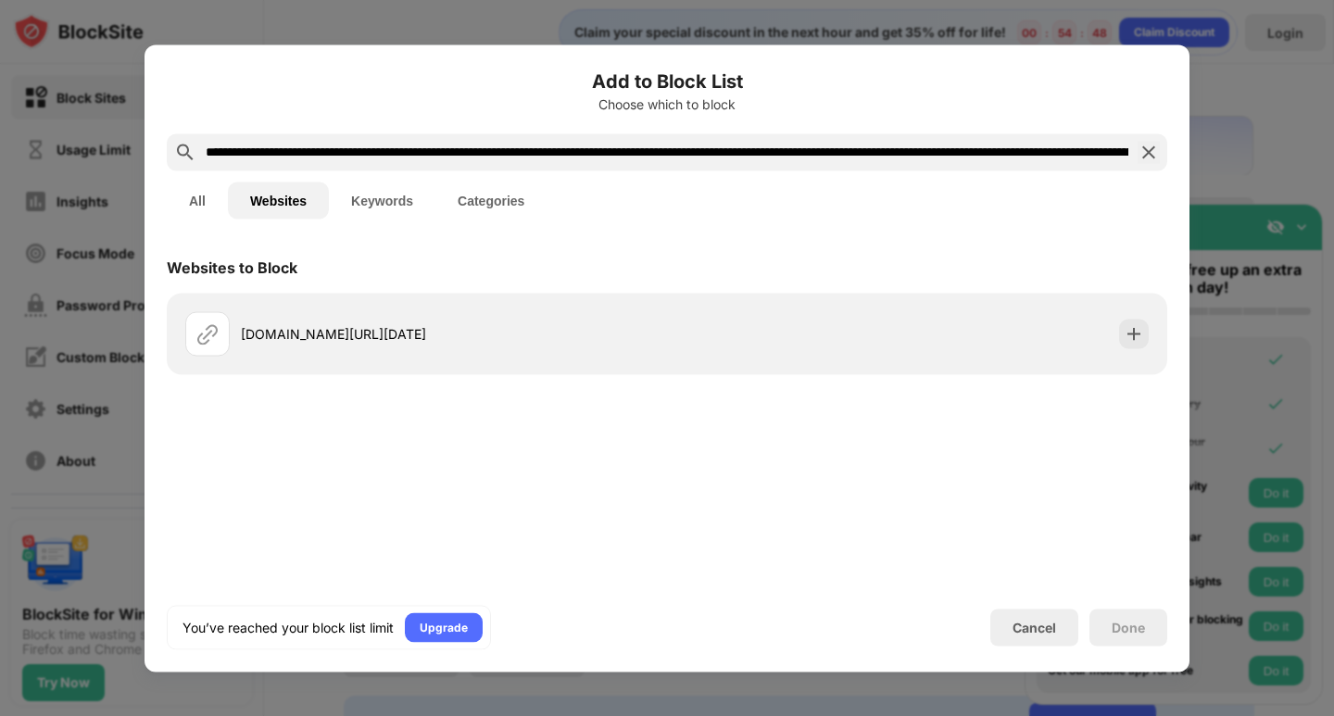
click at [199, 209] on button "All" at bounding box center [197, 200] width 61 height 37
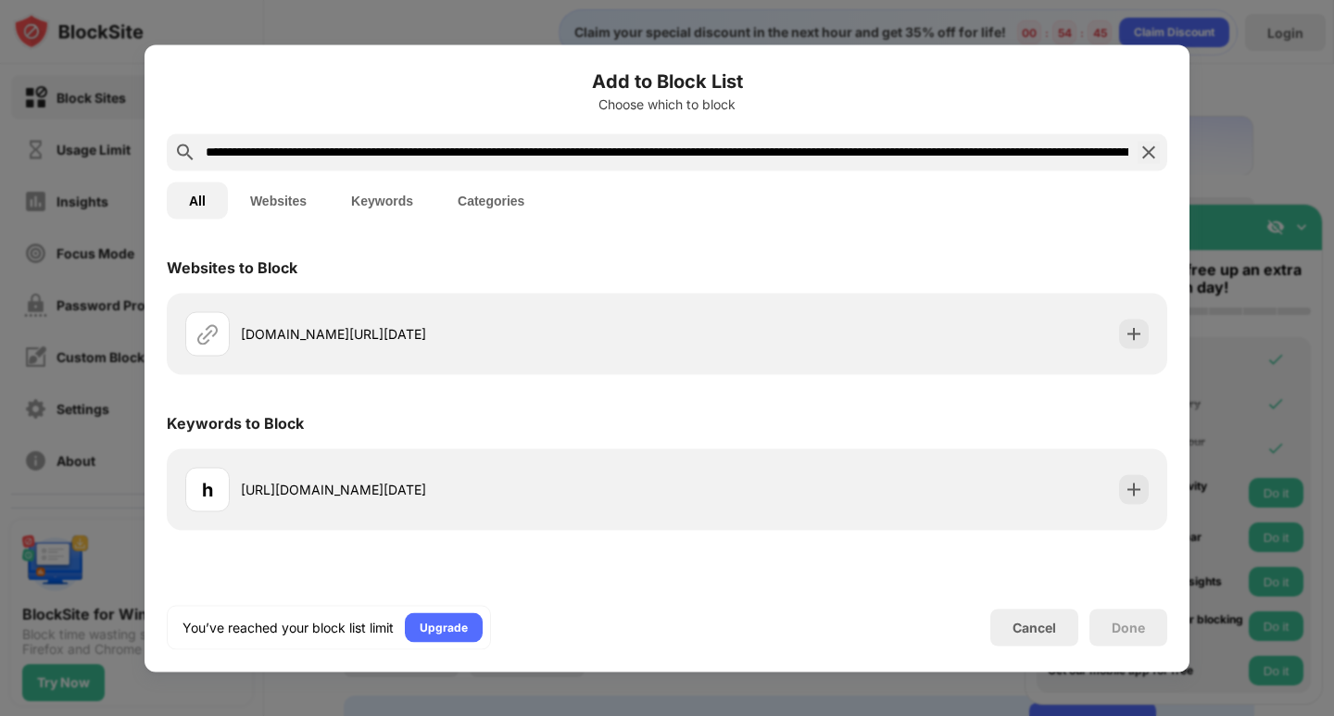
click at [1153, 152] on img at bounding box center [1149, 152] width 22 height 22
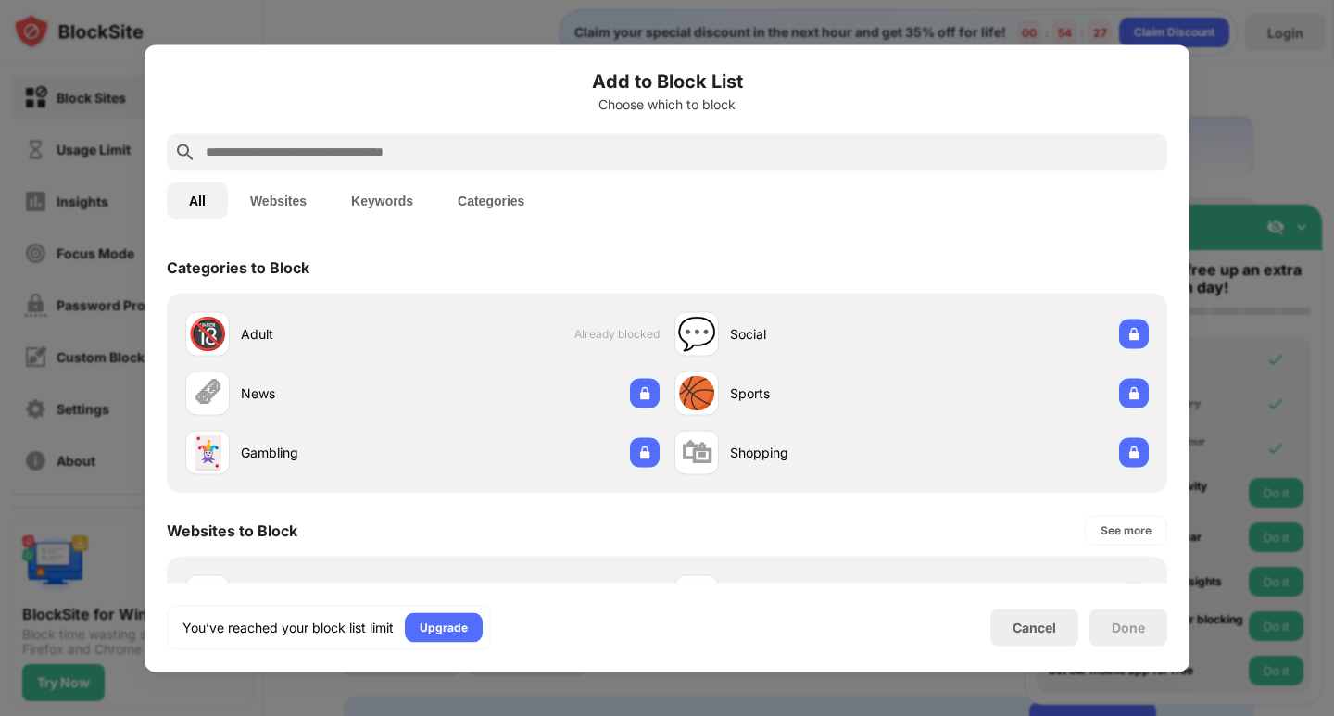
click at [311, 150] on input "text" at bounding box center [682, 152] width 956 height 22
